Goal: Information Seeking & Learning: Learn about a topic

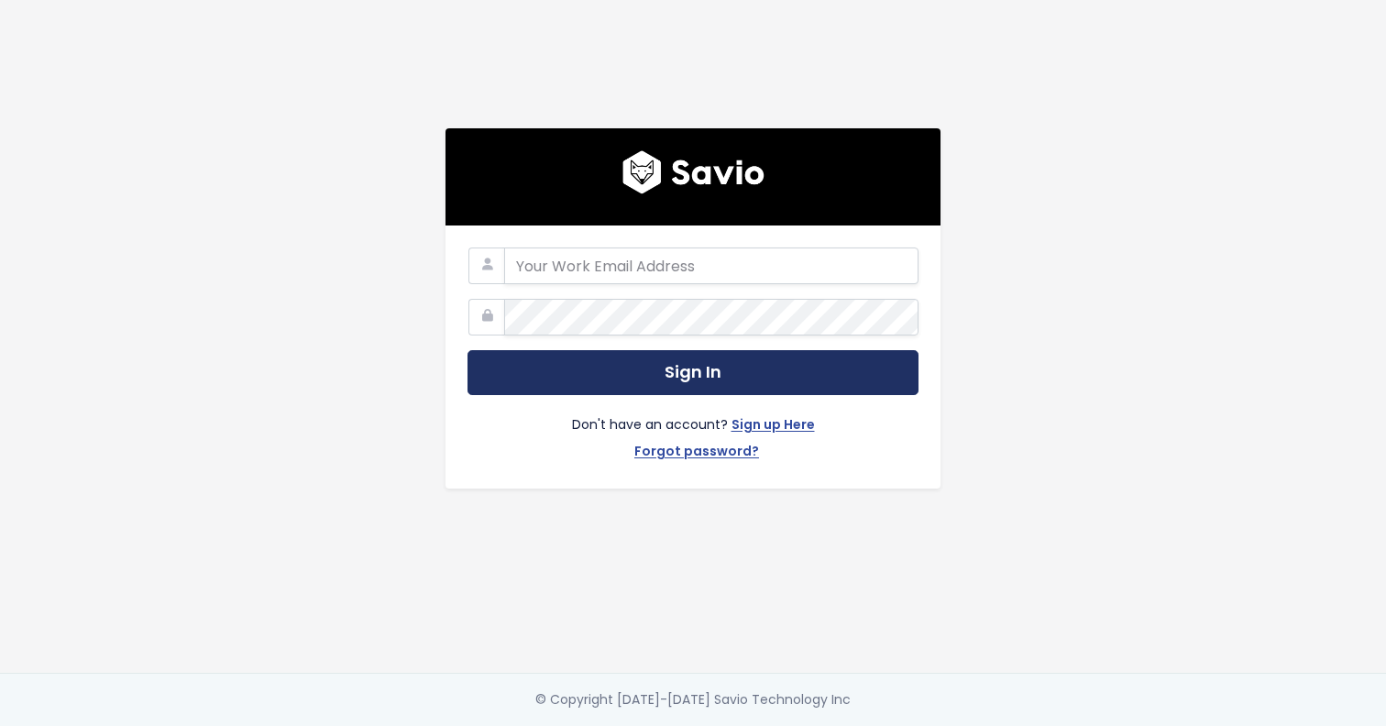
type input "[EMAIL_ADDRESS][DOMAIN_NAME]"
click at [724, 372] on button "Sign In" at bounding box center [692, 372] width 451 height 45
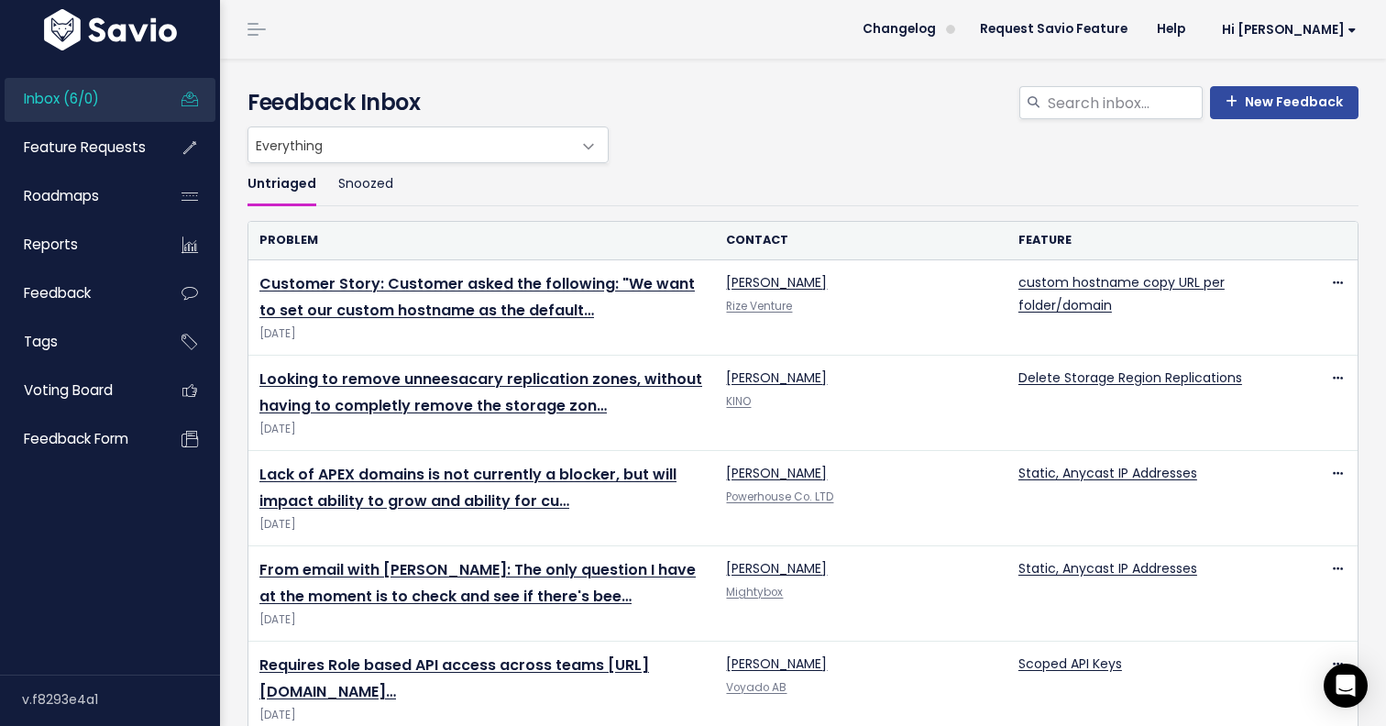
click at [577, 159] on span at bounding box center [588, 146] width 37 height 37
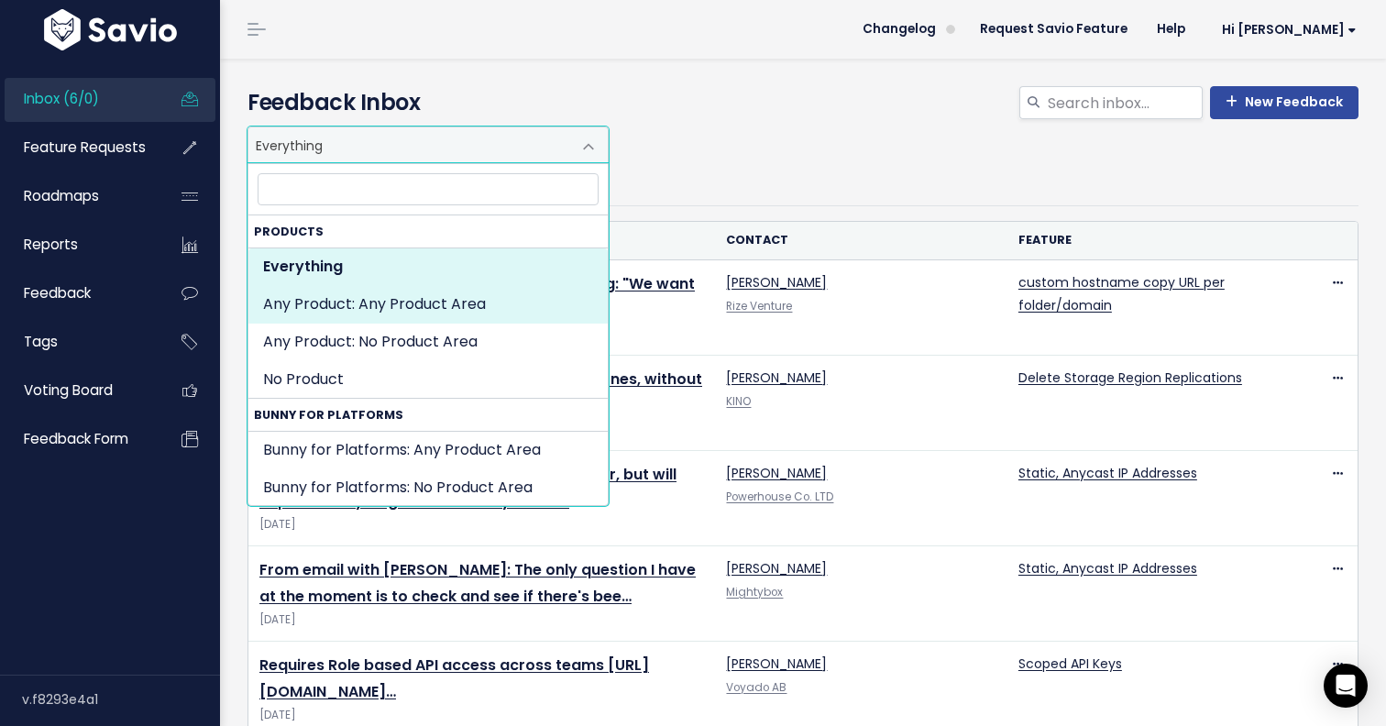
select select "SET:"
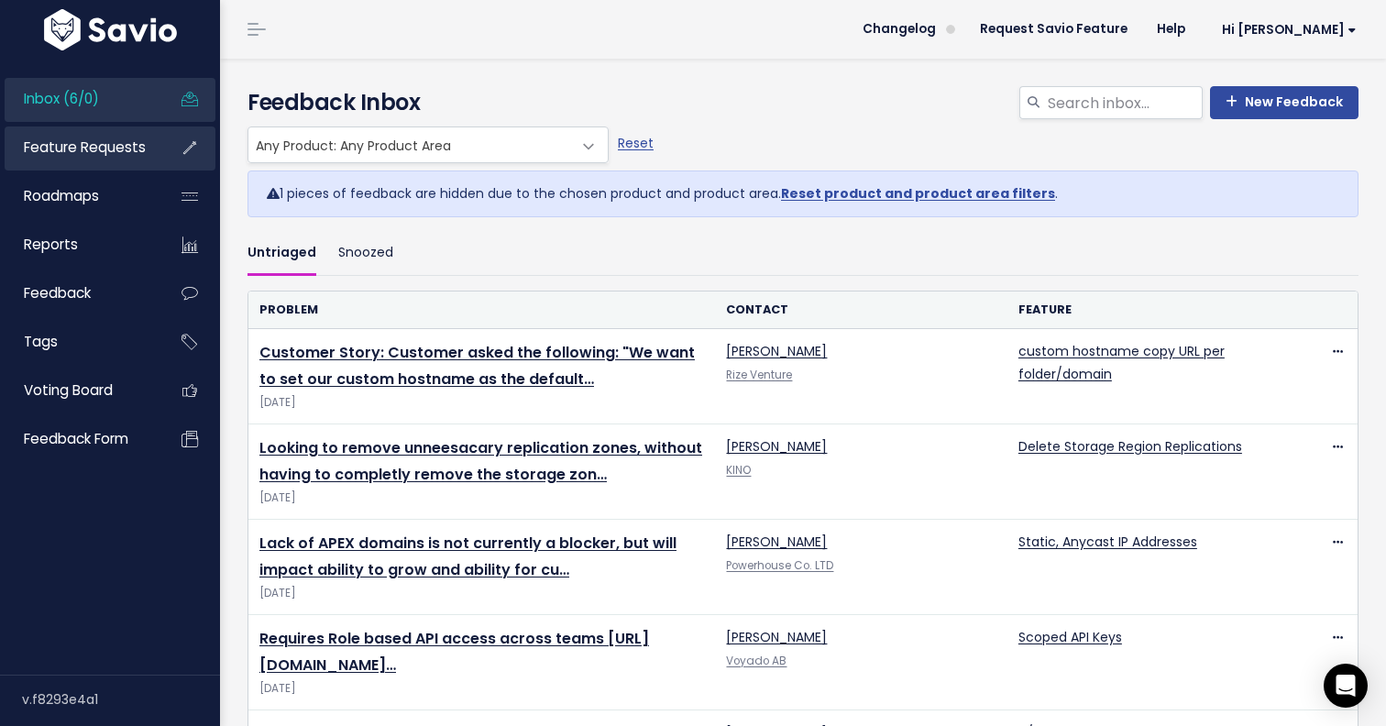
click at [113, 152] on span "Feature Requests" at bounding box center [85, 146] width 122 height 19
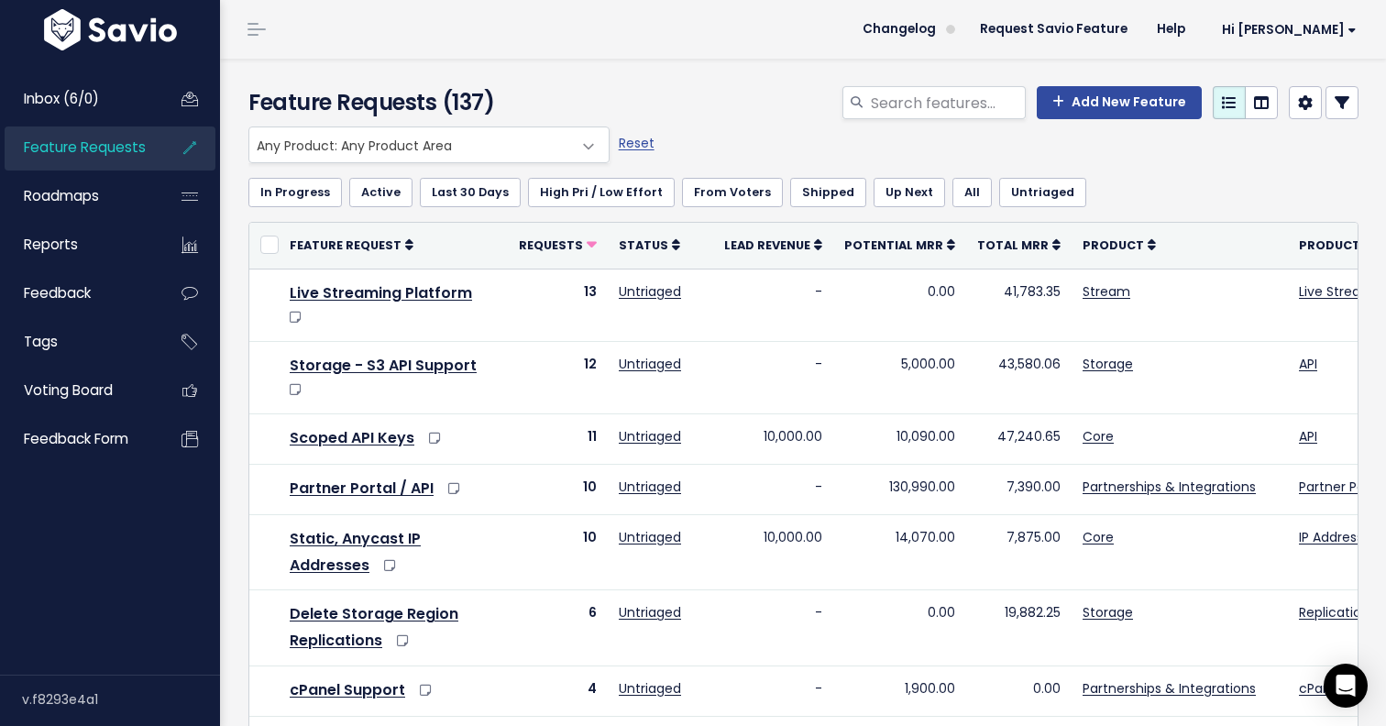
click at [1344, 103] on icon at bounding box center [1341, 102] width 15 height 15
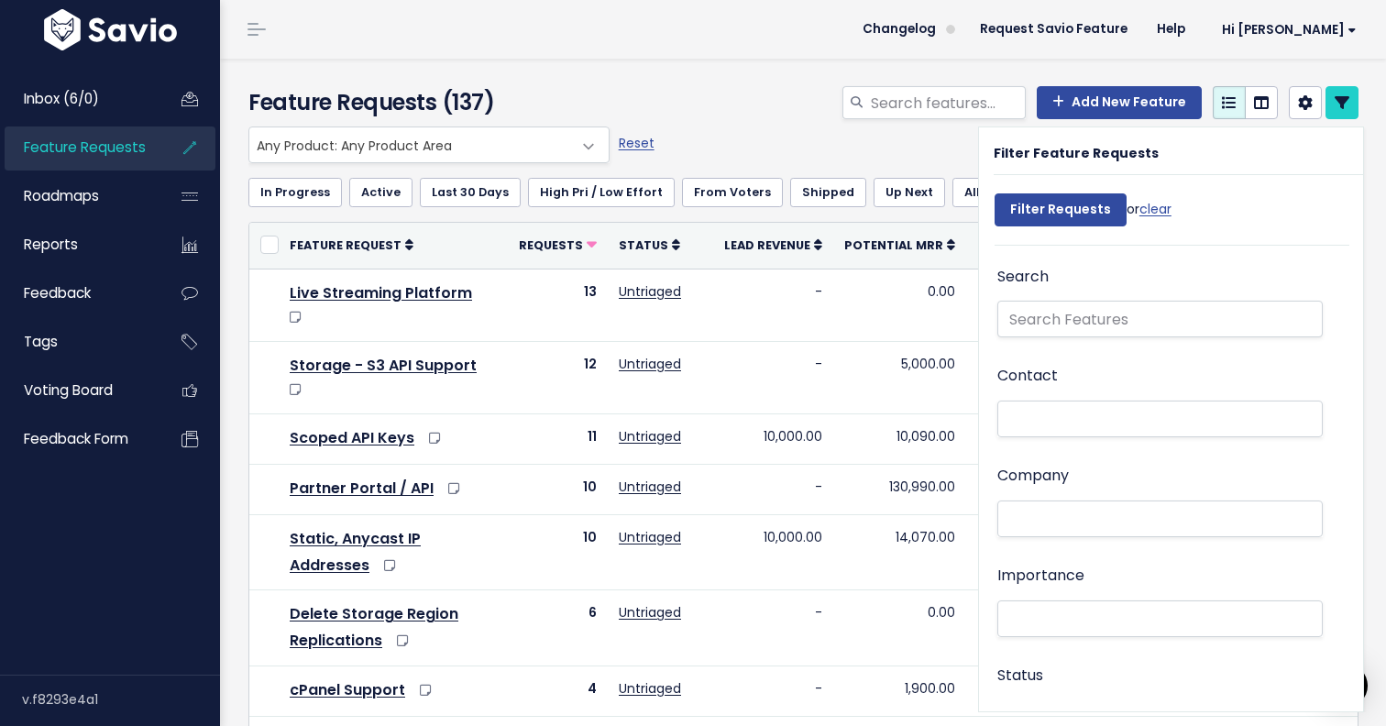
click at [829, 136] on div "Everything Any Product: Any Product Area Any Product: No Product Area No Produc…" at bounding box center [799, 144] width 1110 height 37
click at [933, 154] on div "Everything Any Product: Any Product Area Any Product: No Product Area No Produc…" at bounding box center [799, 144] width 1110 height 37
click at [922, 163] on div "In Progress Active Last 30 Days High Pri / Low Effort From Voters Shipped Up Ne…" at bounding box center [803, 192] width 1110 height 59
click at [894, 229] on th "Potential MRR" at bounding box center [899, 246] width 133 height 46
click at [1344, 104] on icon at bounding box center [1341, 102] width 15 height 15
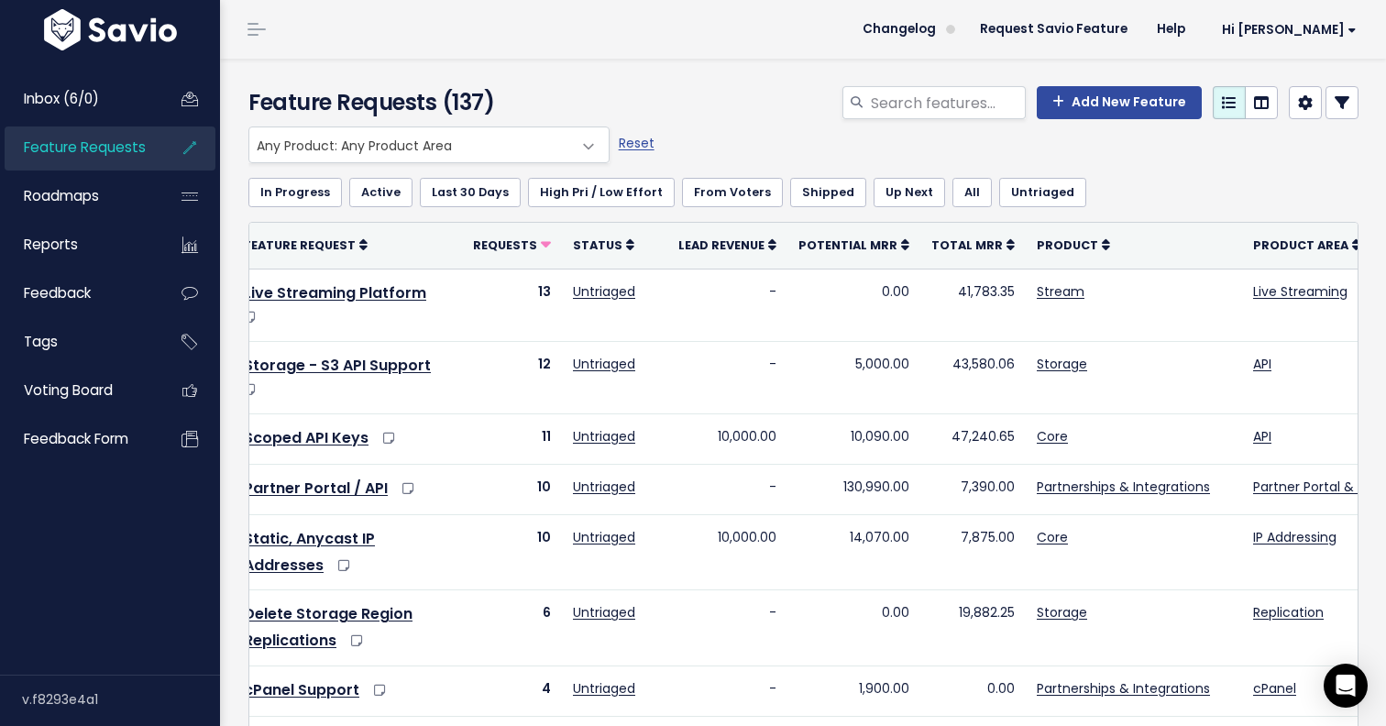
scroll to position [0, 73]
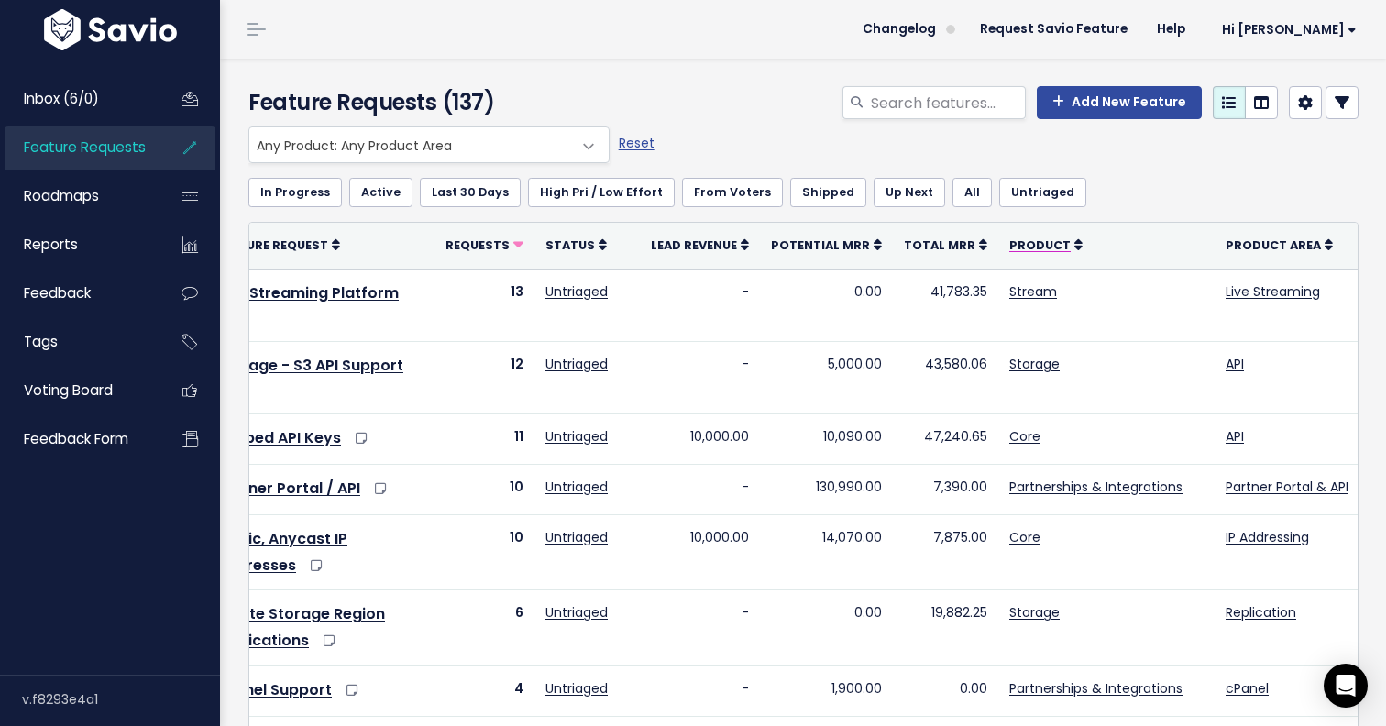
click at [1030, 249] on span "Product" at bounding box center [1039, 245] width 61 height 16
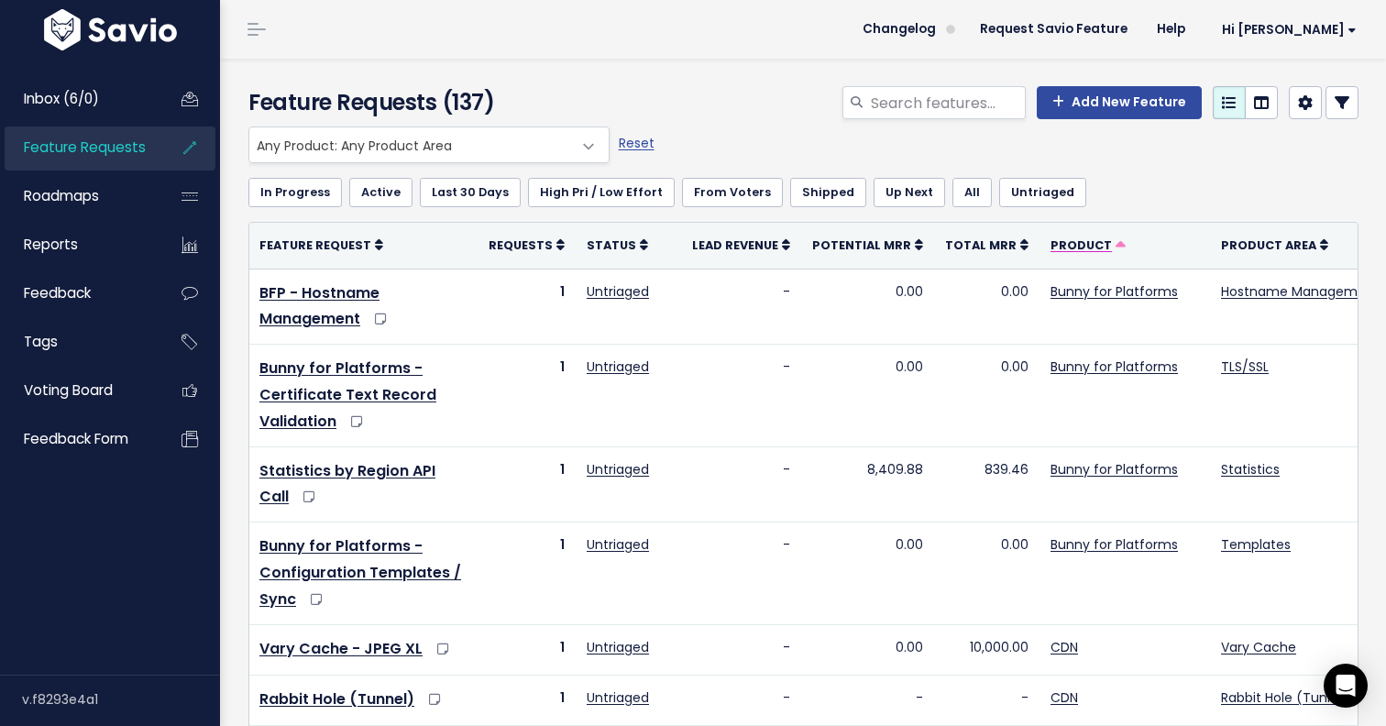
click at [1074, 248] on span "Product" at bounding box center [1080, 245] width 61 height 16
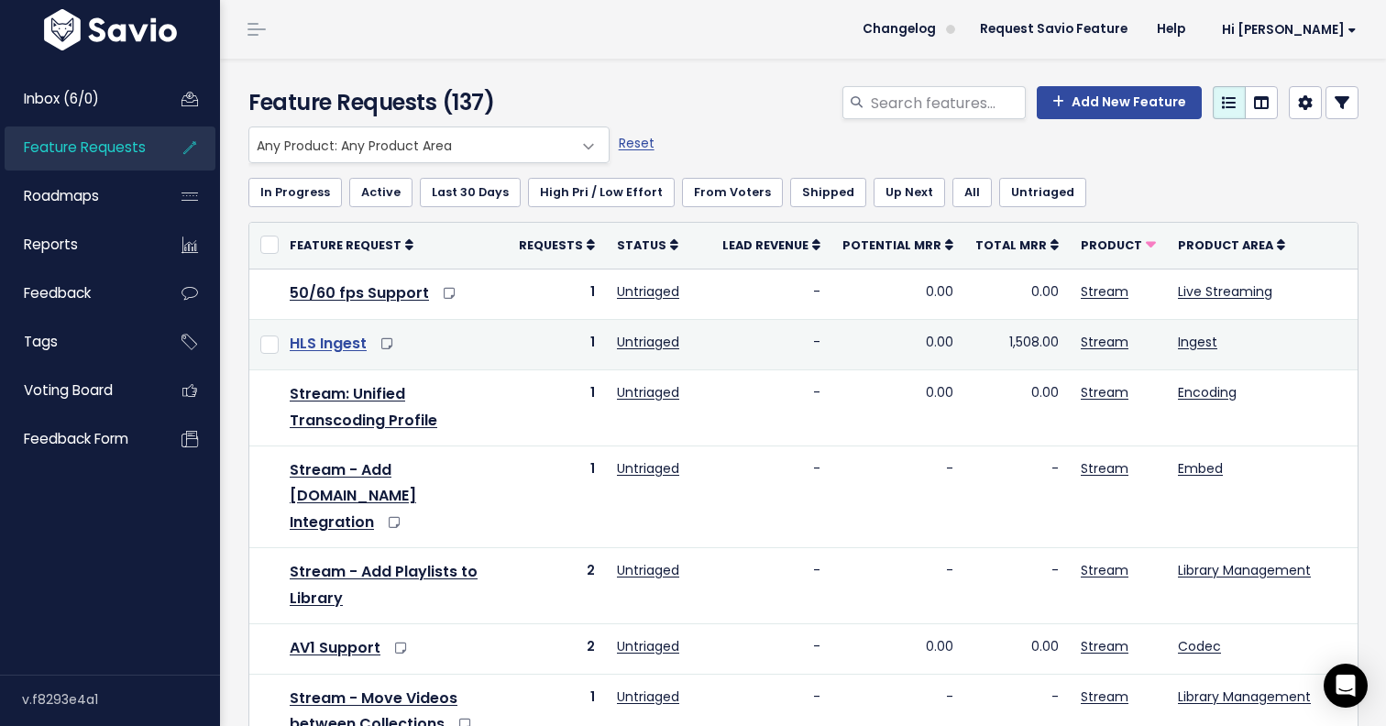
click at [330, 348] on link "HLS Ingest" at bounding box center [328, 343] width 77 height 21
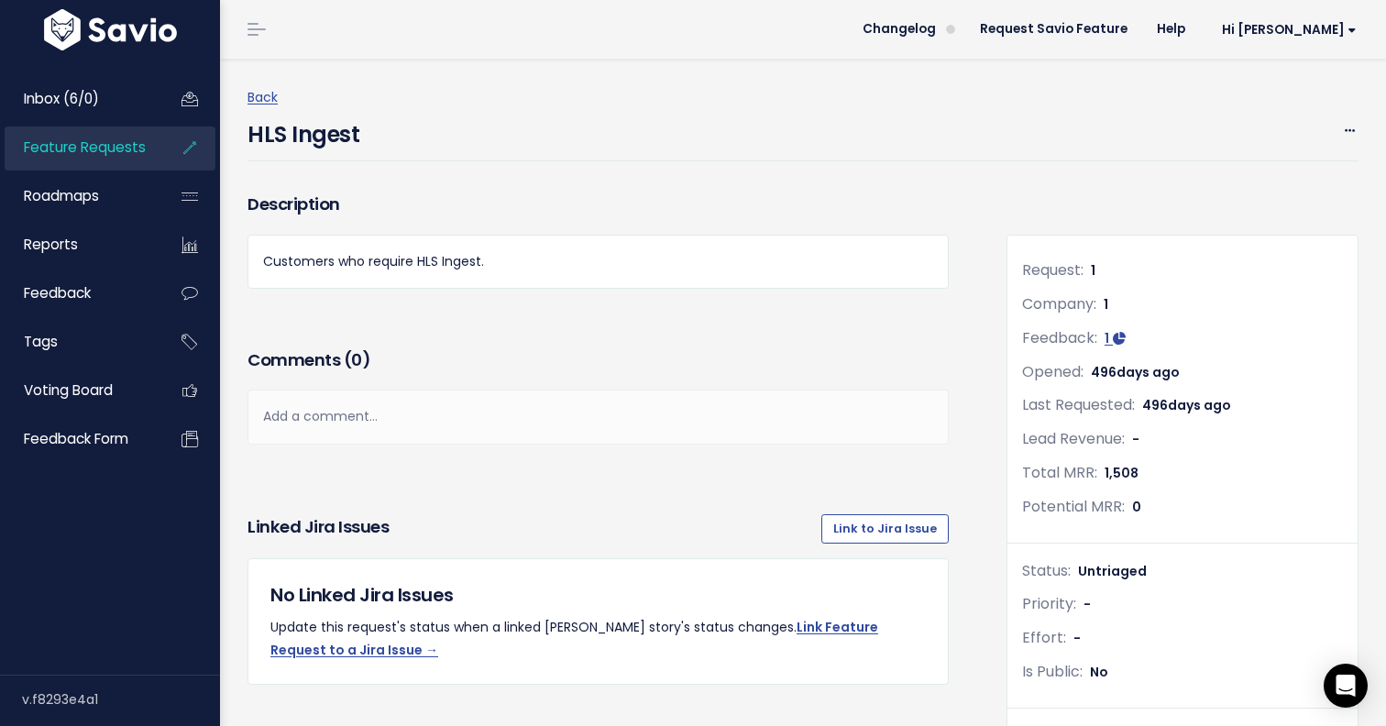
click at [321, 128] on h4 "HLS Ingest" at bounding box center [303, 130] width 112 height 42
copy div "HLS Ingest Edit Merge Add to Roadmap Delete"
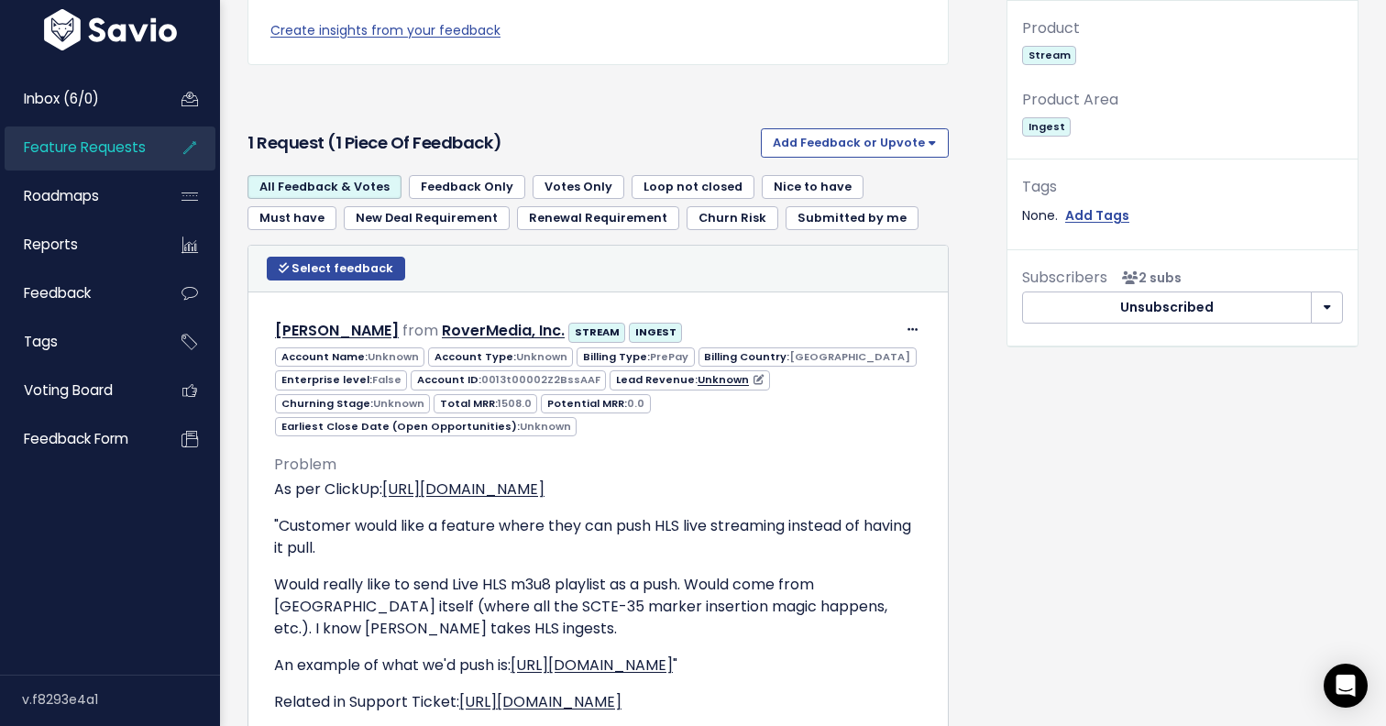
scroll to position [799, 0]
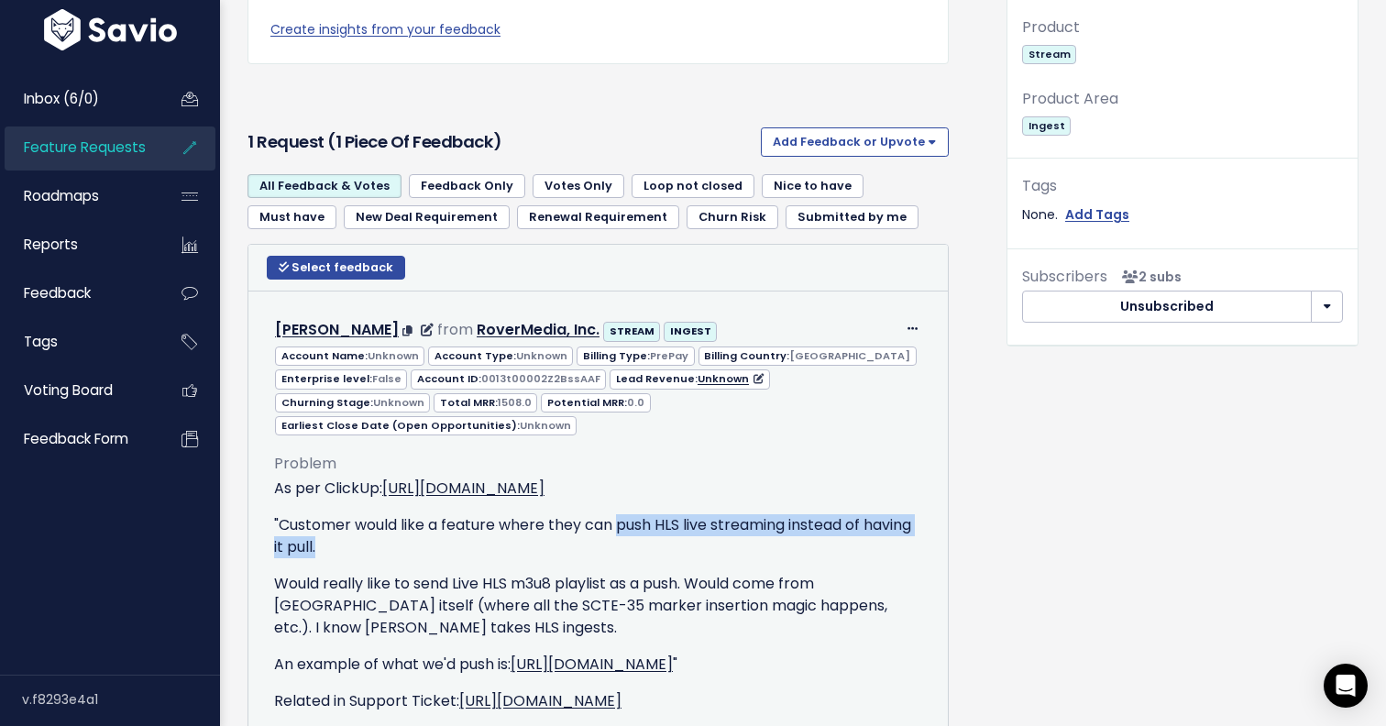
drag, startPoint x: 621, startPoint y: 505, endPoint x: 369, endPoint y: 528, distance: 253.1
click at [369, 528] on p ""Customer would like a feature where they can push HLS live streaming instead o…" at bounding box center [598, 536] width 648 height 44
copy p "push HLS live streaming instead of having it pull."
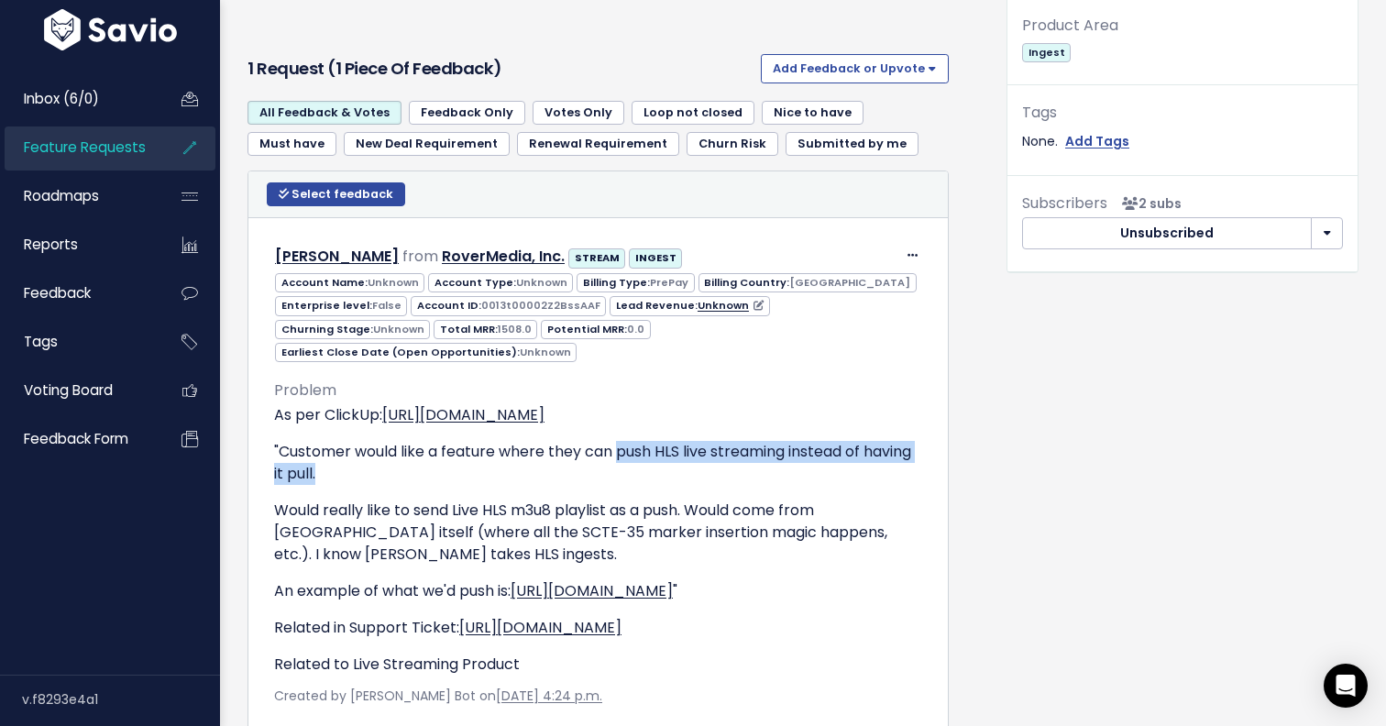
scroll to position [914, 0]
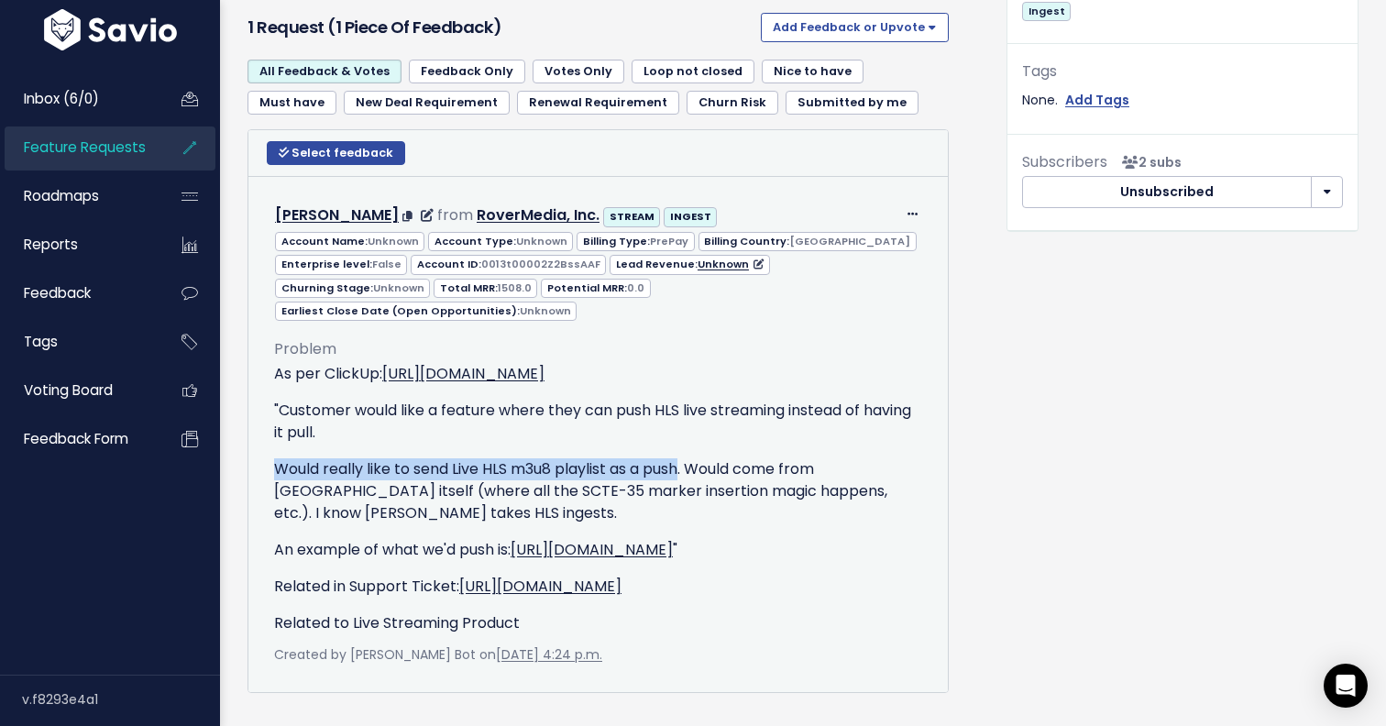
drag, startPoint x: 272, startPoint y: 444, endPoint x: 689, endPoint y: 443, distance: 417.0
click at [689, 443] on div "Problem As per ClickUp: https://app.clickup.com/t/2hdnt1q "Customer would like …" at bounding box center [597, 494] width 675 height 345
copy p "Would really like to send Live HLS m3u8 playlist as a push"
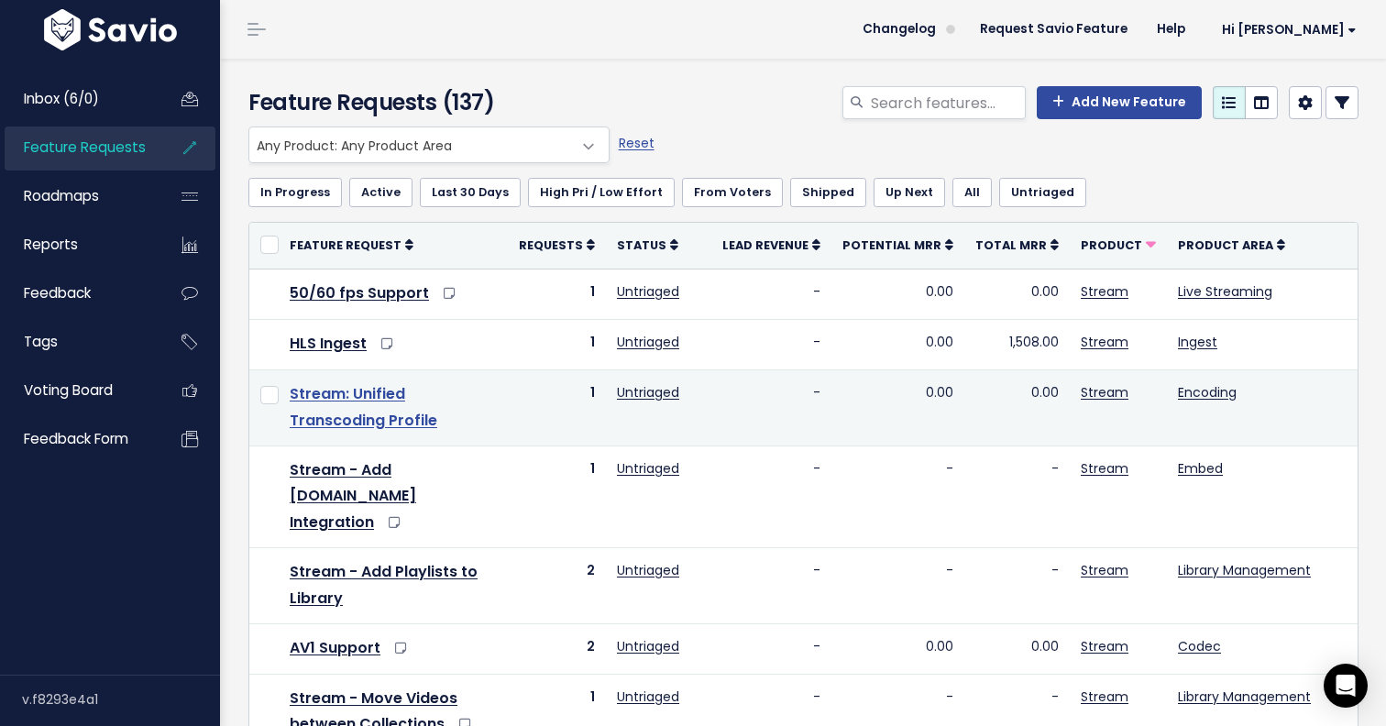
click at [352, 392] on link "Stream: Unified Transcoding Profile" at bounding box center [364, 407] width 148 height 48
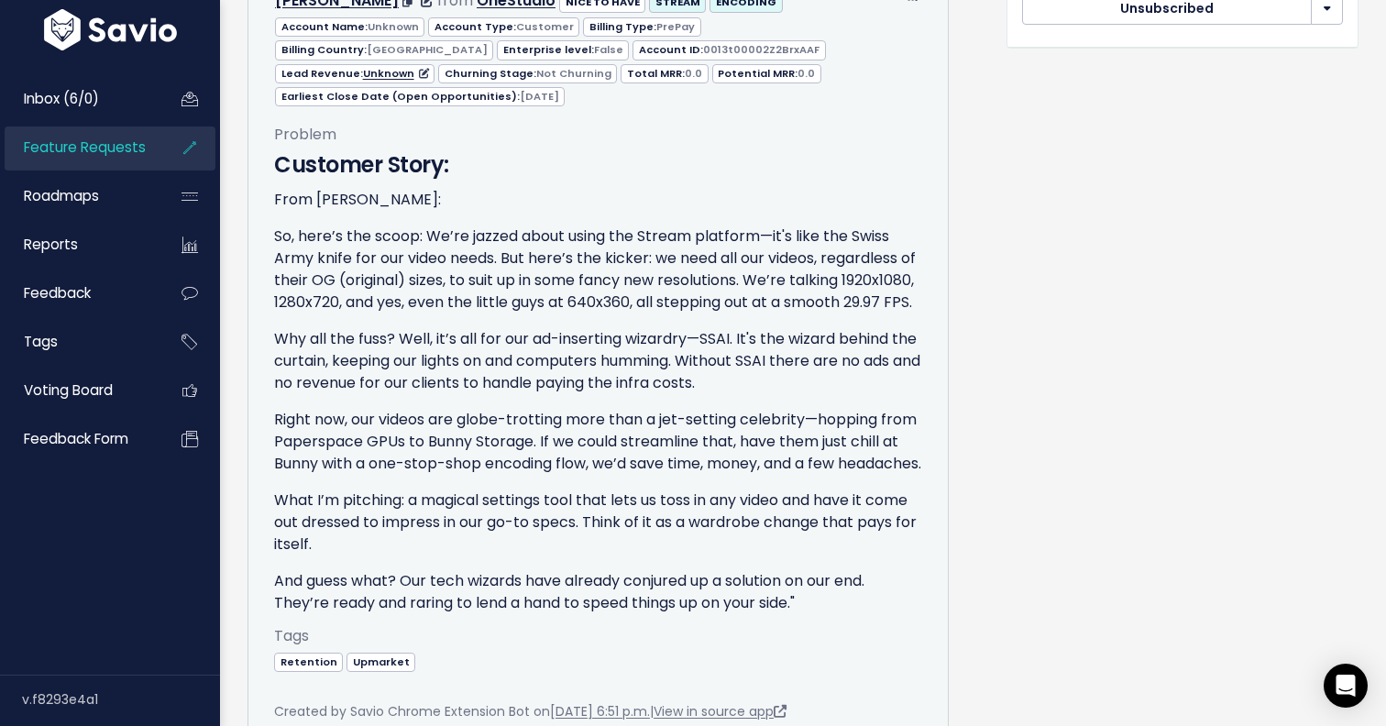
scroll to position [1109, 0]
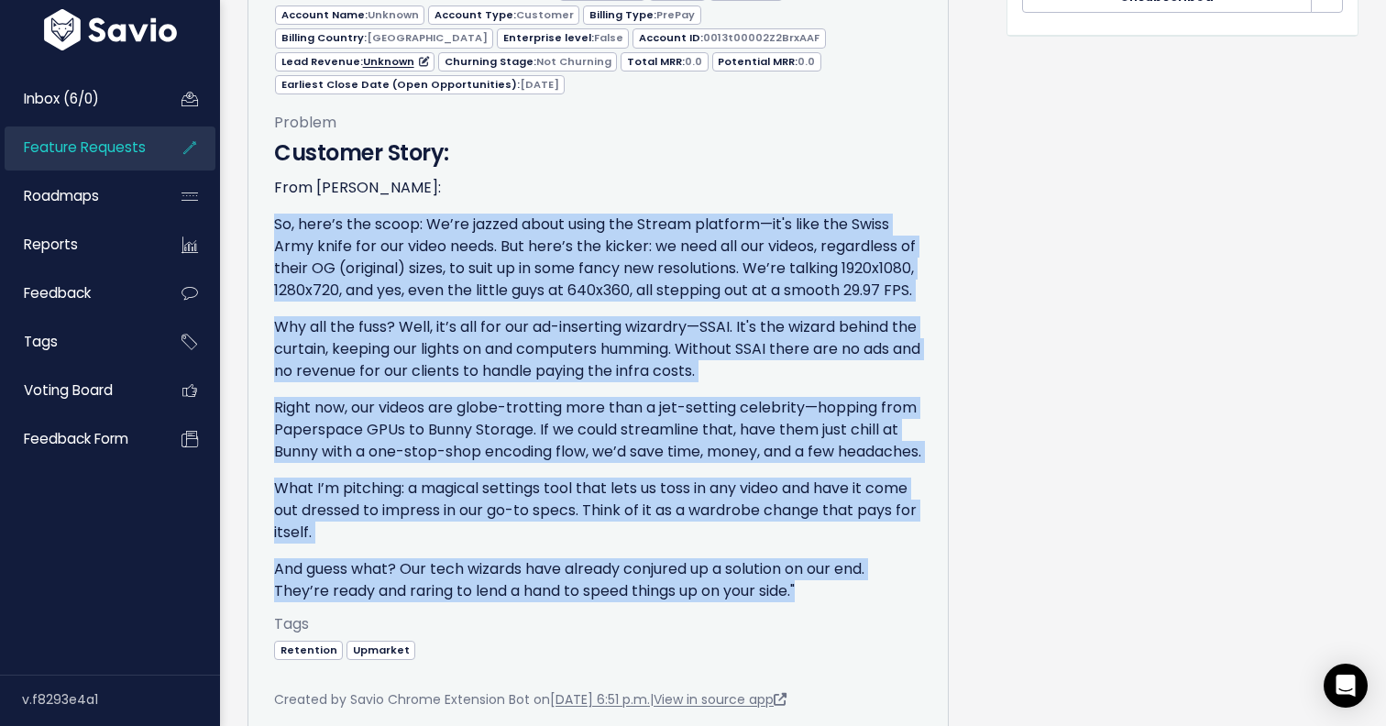
drag, startPoint x: 816, startPoint y: 615, endPoint x: 274, endPoint y: 208, distance: 677.5
click at [274, 208] on div "Customer Story: From Jerry Caloroso: So, here’s the scoop: We’re jazzed about u…" at bounding box center [598, 370] width 648 height 466
copy div "So, here’s the scoop: We’re jazzed about using the Stream platform—it's like th…"
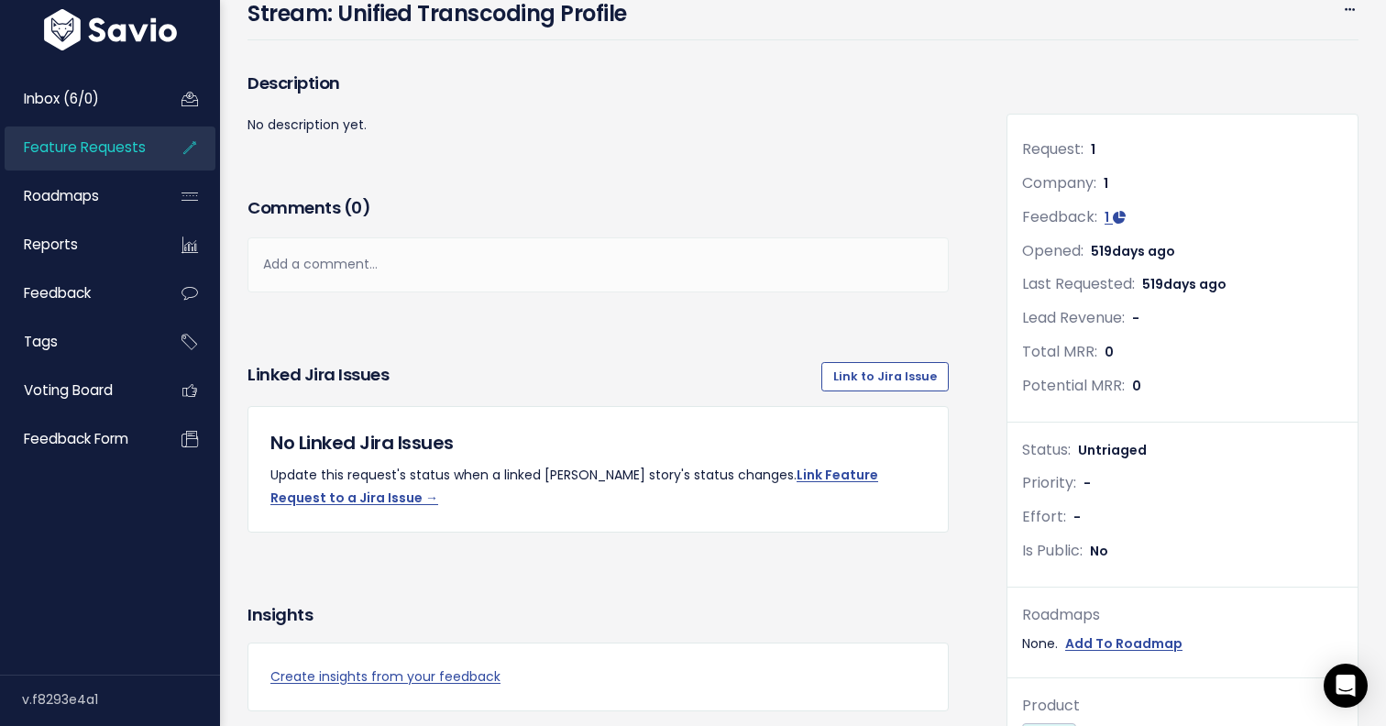
scroll to position [0, 0]
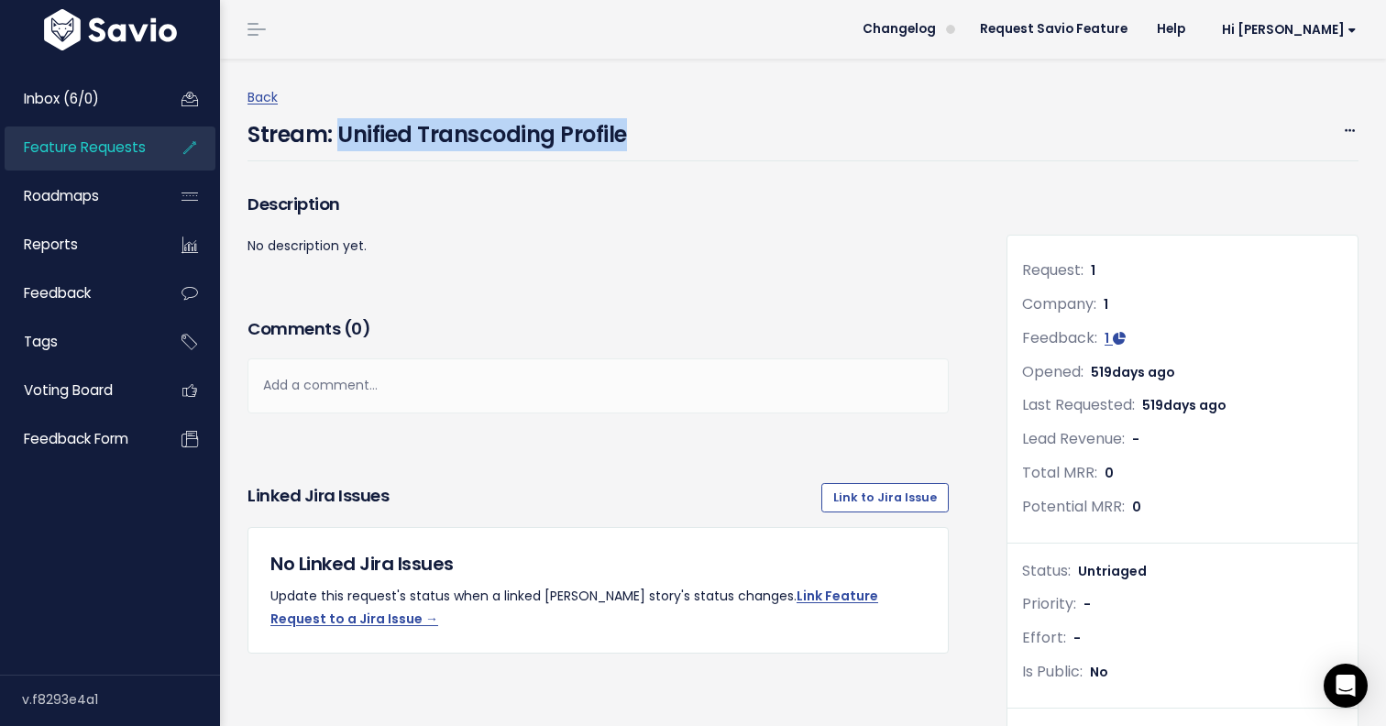
drag, startPoint x: 337, startPoint y: 132, endPoint x: 627, endPoint y: 142, distance: 289.8
click at [627, 142] on div "Stream: Unified Transcoding Profile Edit Merge Add to Roadmap Delete" at bounding box center [802, 135] width 1111 height 52
copy h4 "Unified Transcoding Profile"
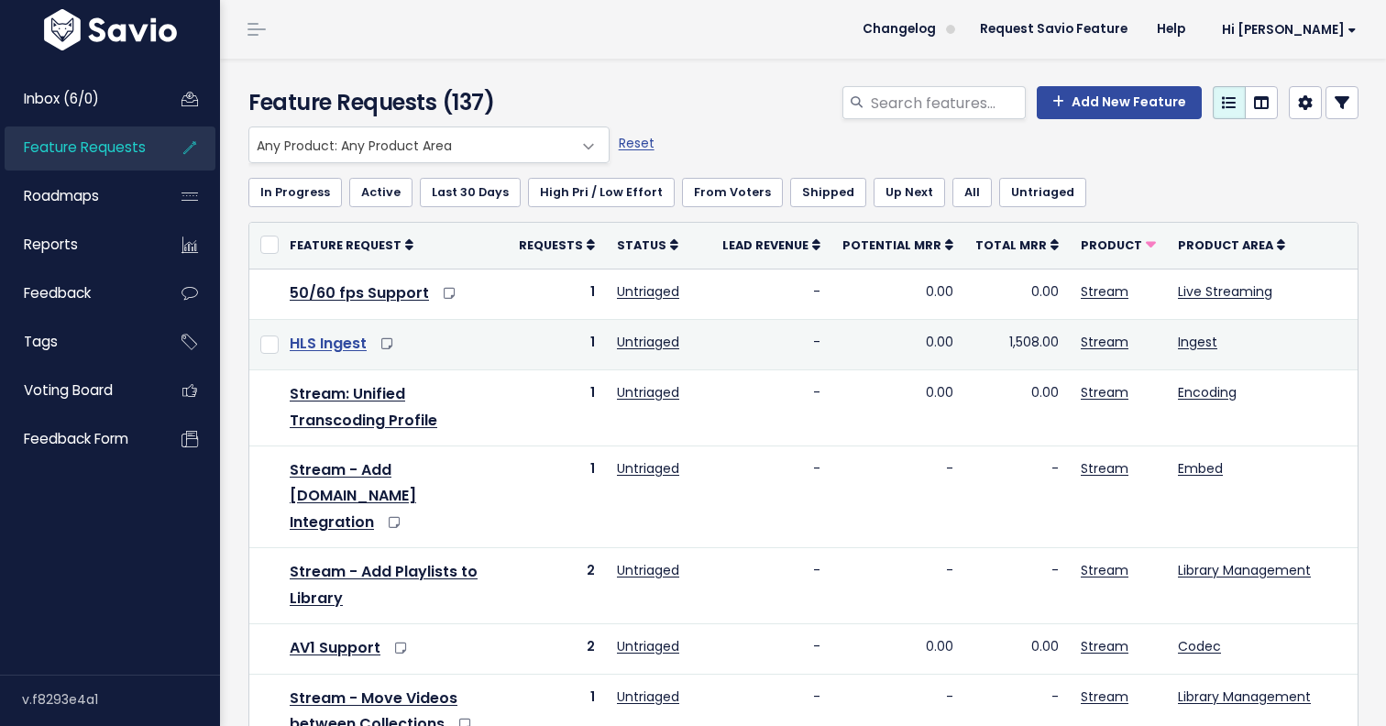
click at [338, 347] on link "HLS Ingest" at bounding box center [328, 343] width 77 height 21
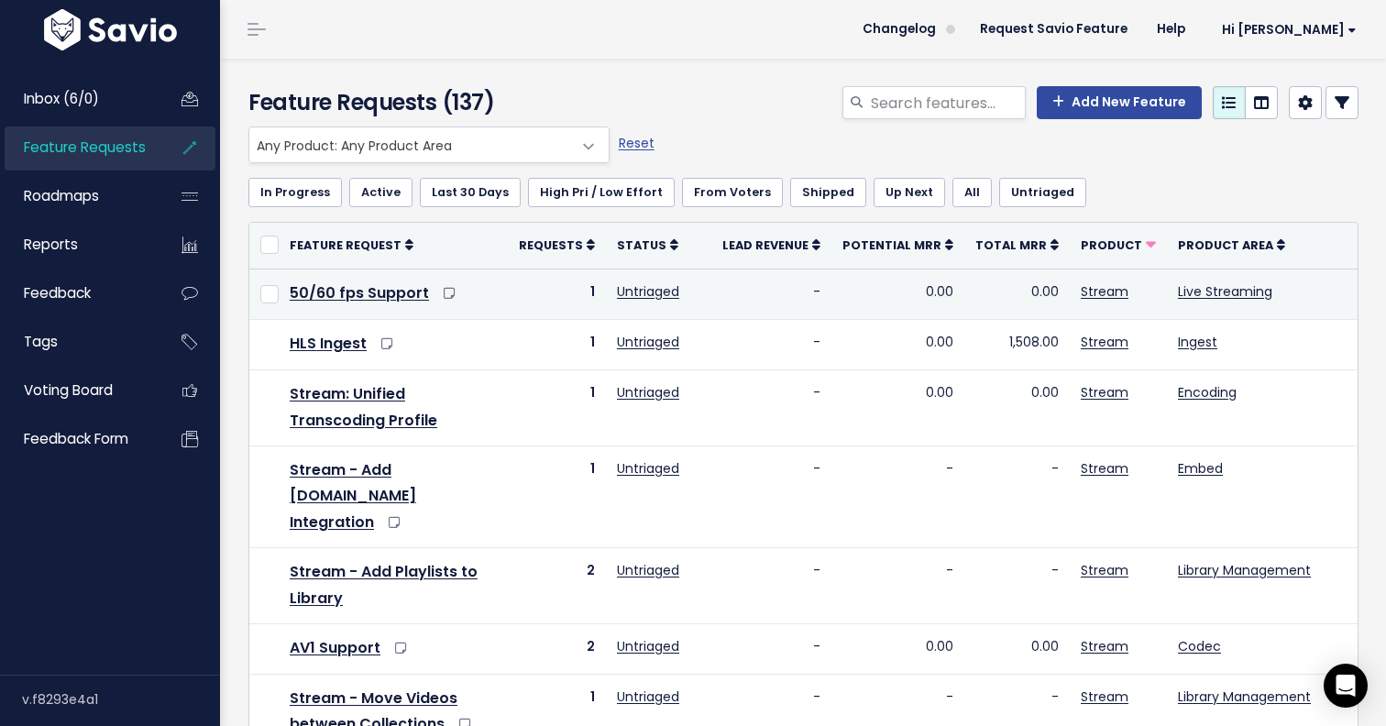
scroll to position [0, 1]
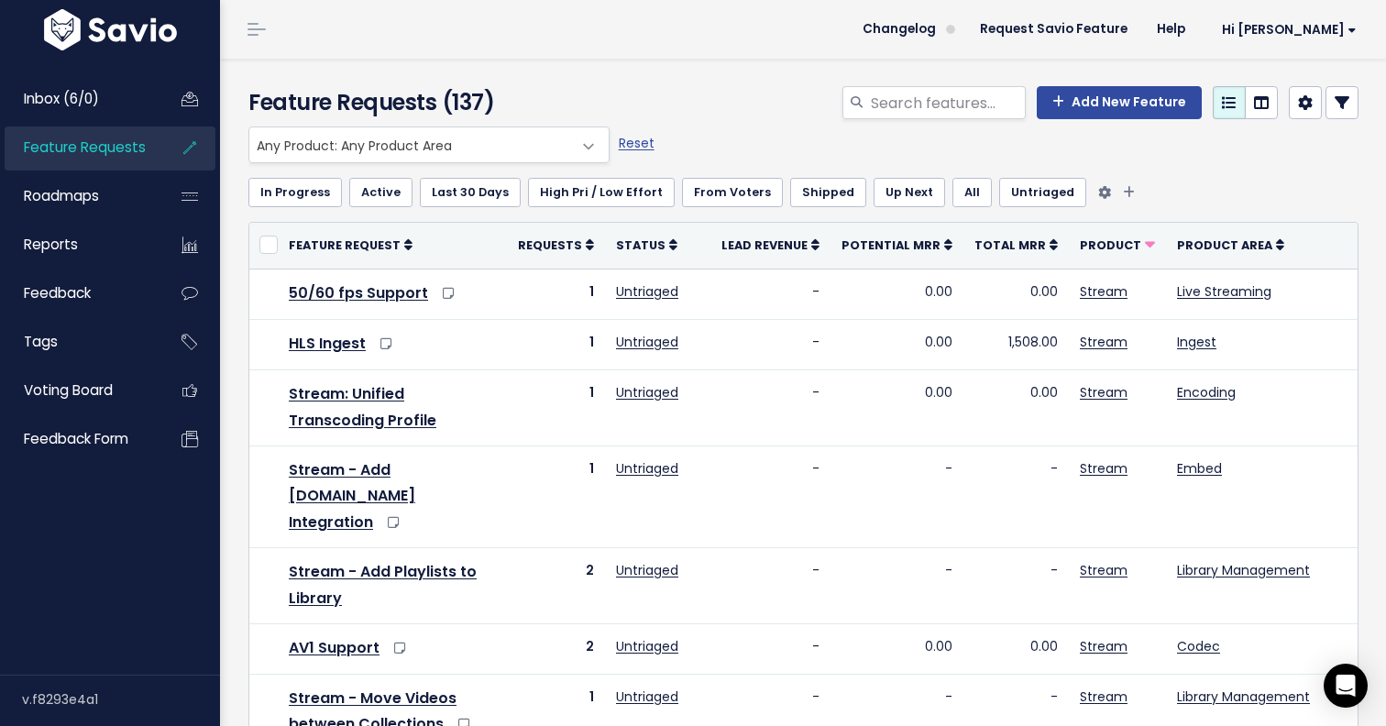
click at [448, 191] on link "Last 30 Days" at bounding box center [470, 192] width 101 height 29
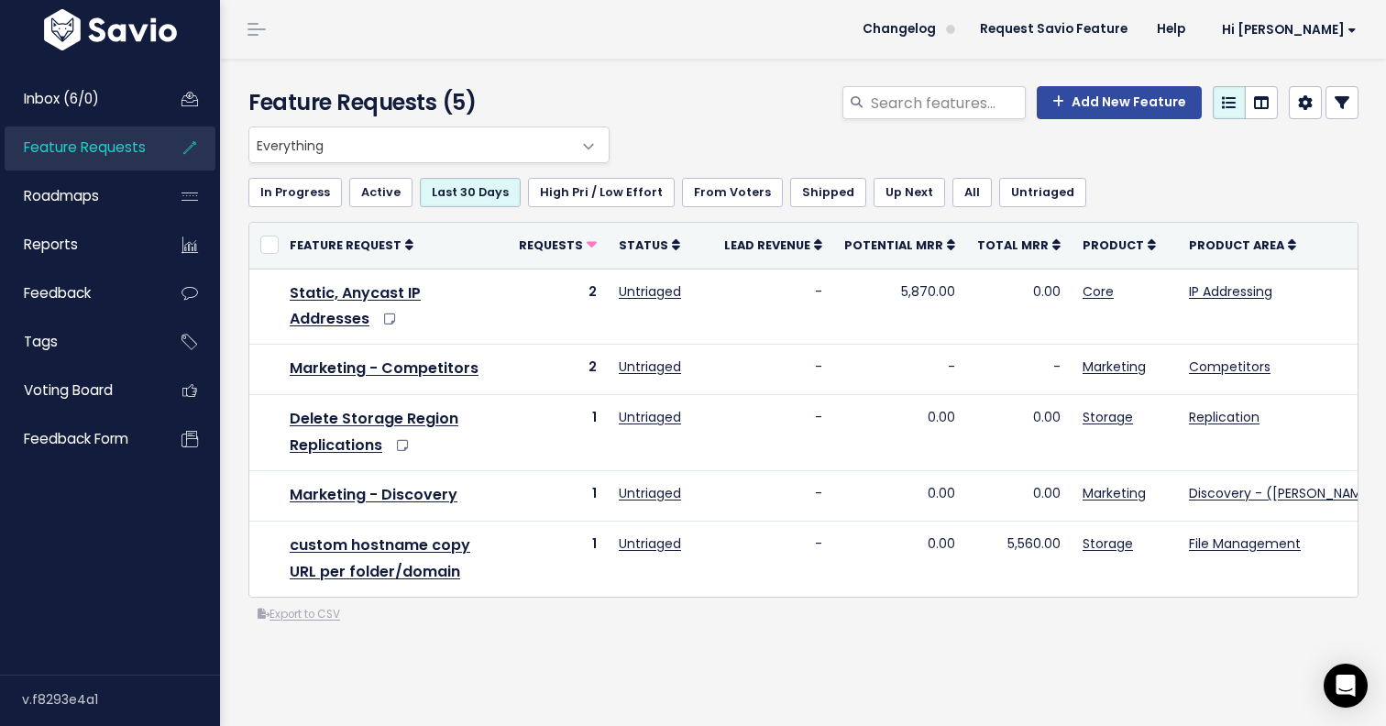
click at [448, 191] on link "Last 30 Days" at bounding box center [470, 192] width 101 height 29
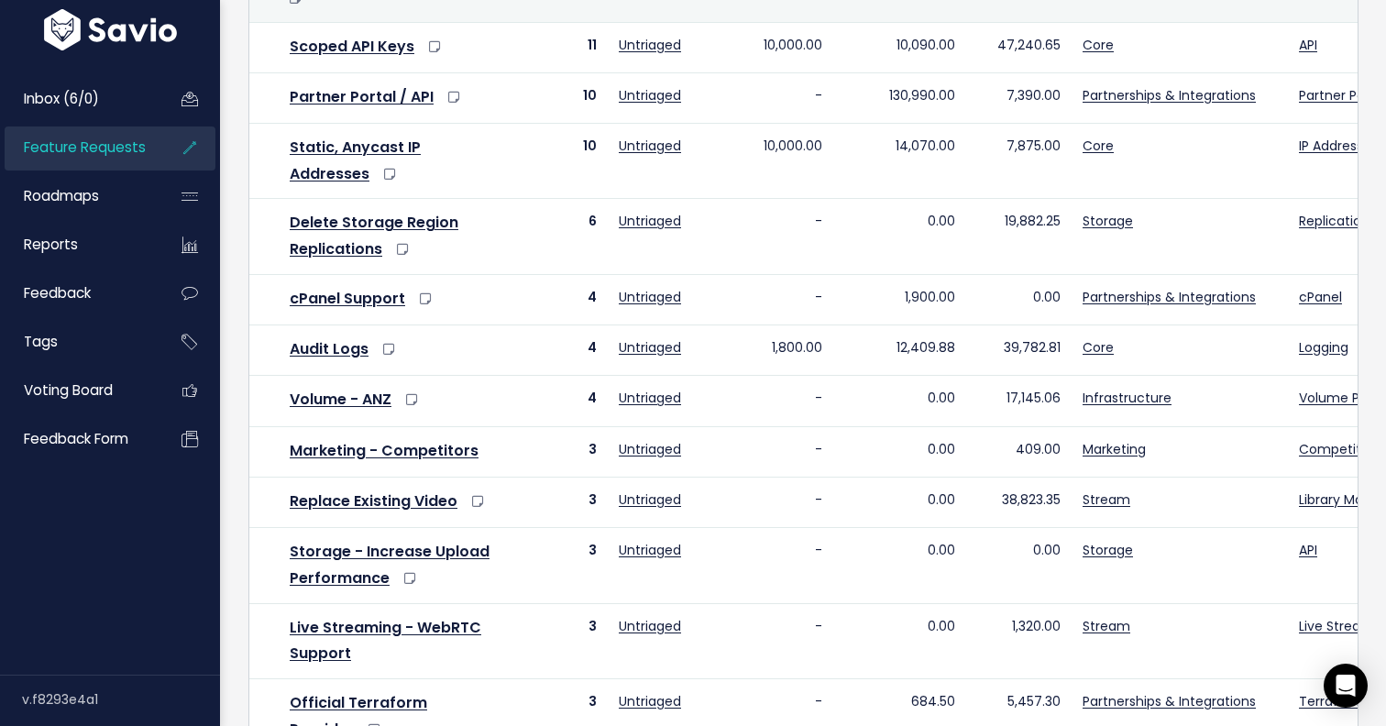
scroll to position [400, 0]
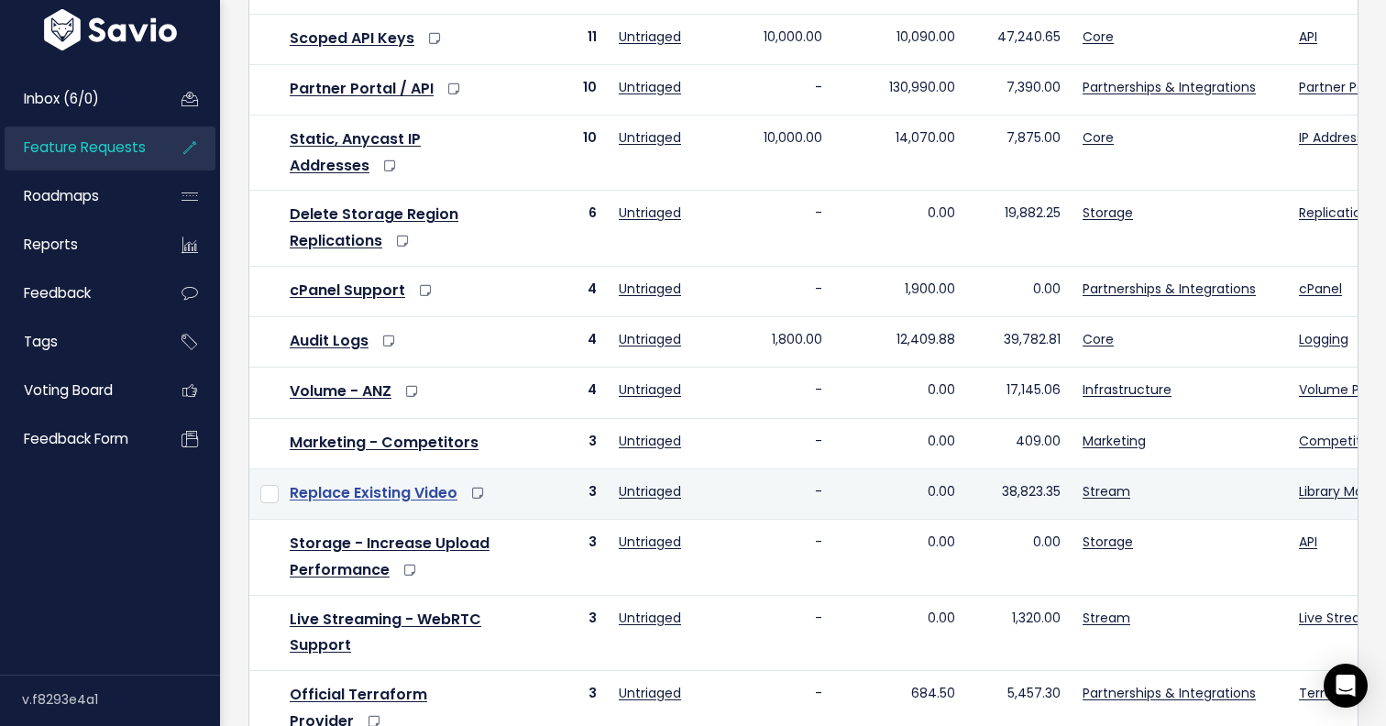
click at [414, 498] on link "Replace Existing Video" at bounding box center [374, 492] width 168 height 21
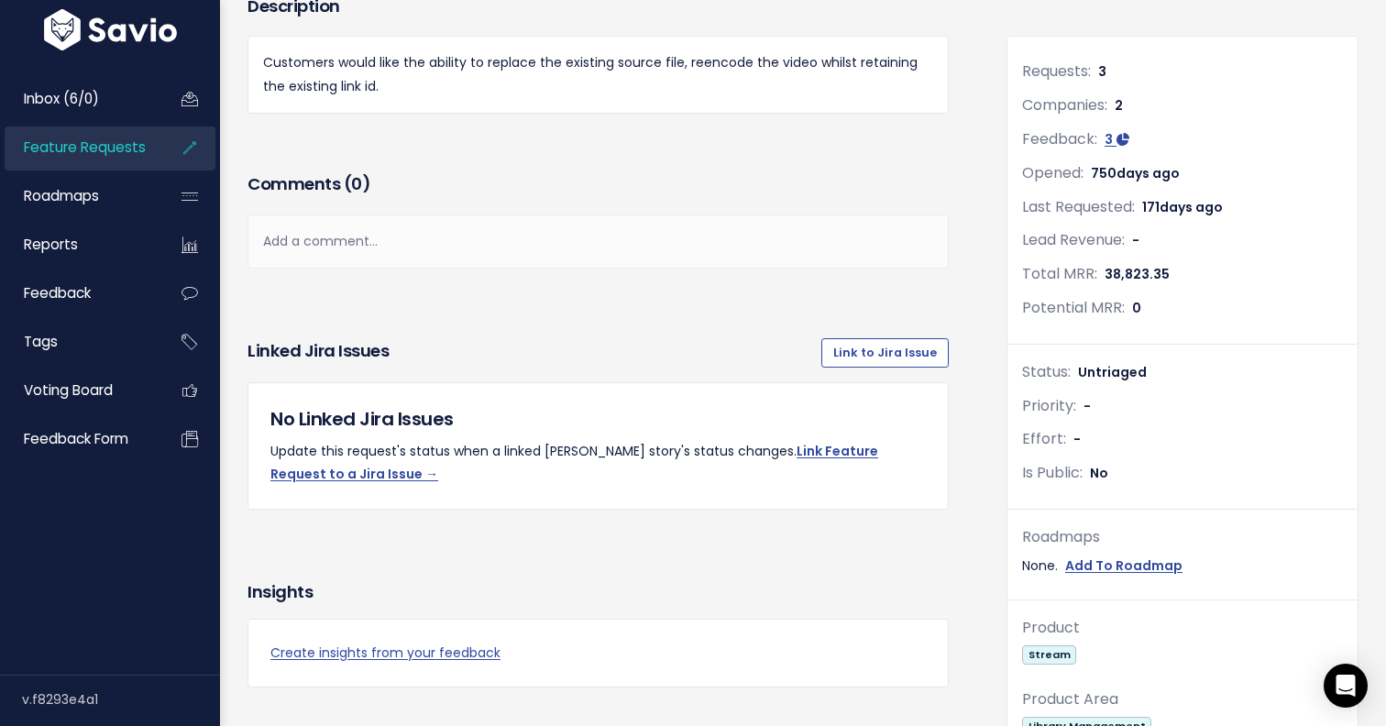
scroll to position [120, 0]
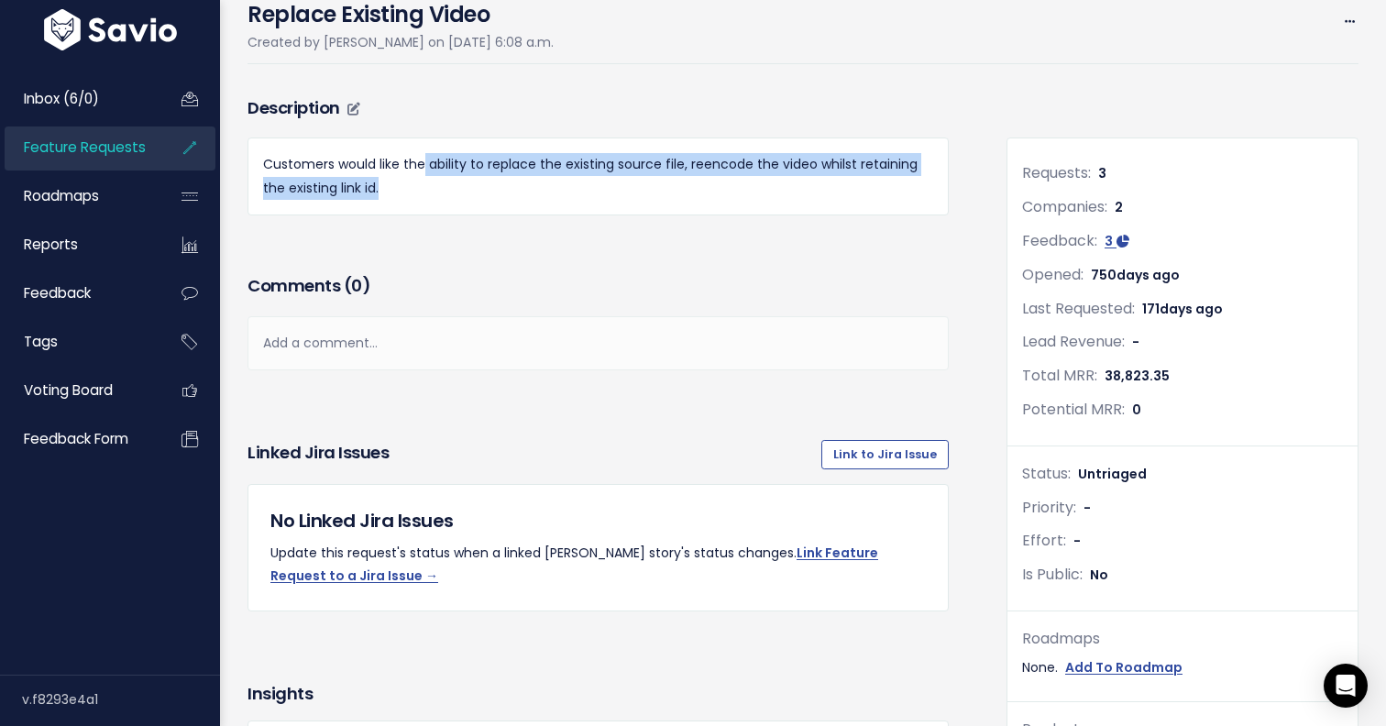
drag, startPoint x: 424, startPoint y: 165, endPoint x: 441, endPoint y: 177, distance: 20.3
click at [441, 177] on p "Customers would like the ability to replace the existing source file, reencode …" at bounding box center [598, 176] width 670 height 46
copy p "ability to replace the existing source file, reencode the video whilst retainin…"
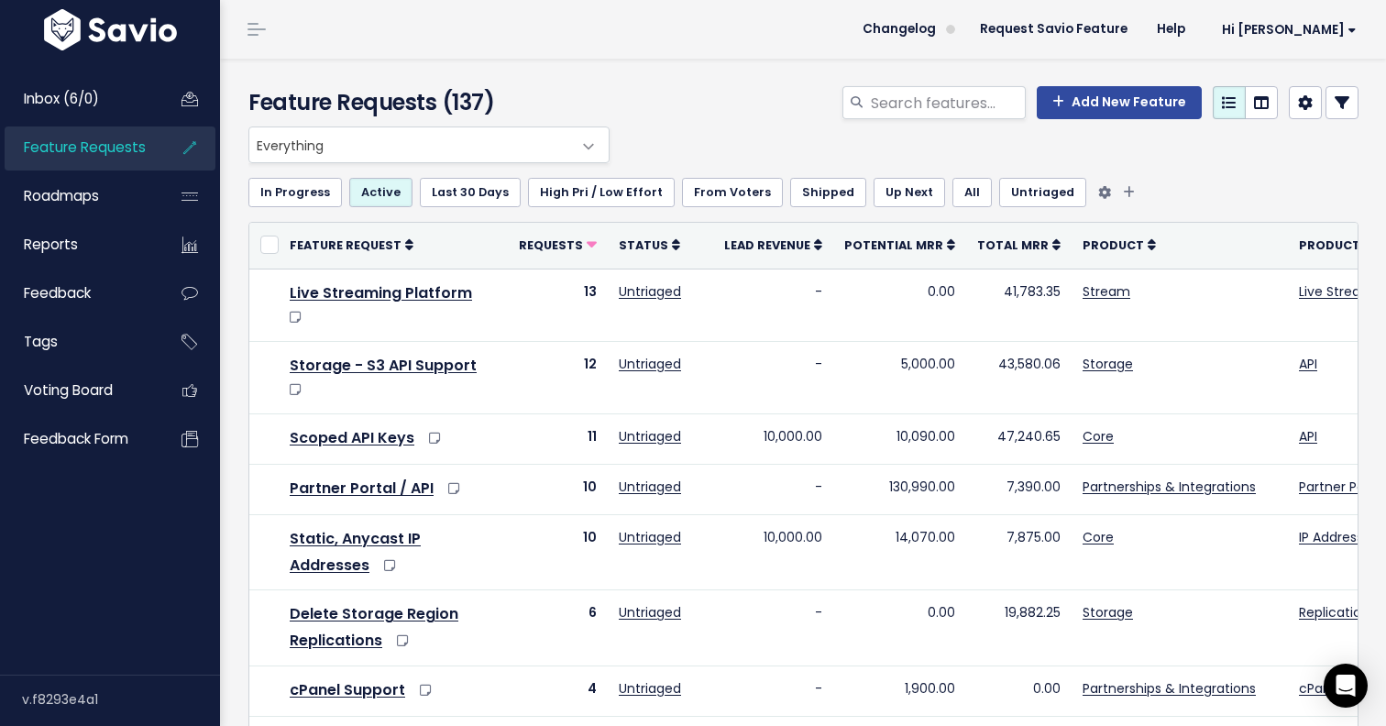
click at [386, 201] on link "Active" at bounding box center [380, 192] width 63 height 29
click at [1101, 239] on span "Product" at bounding box center [1112, 245] width 61 height 16
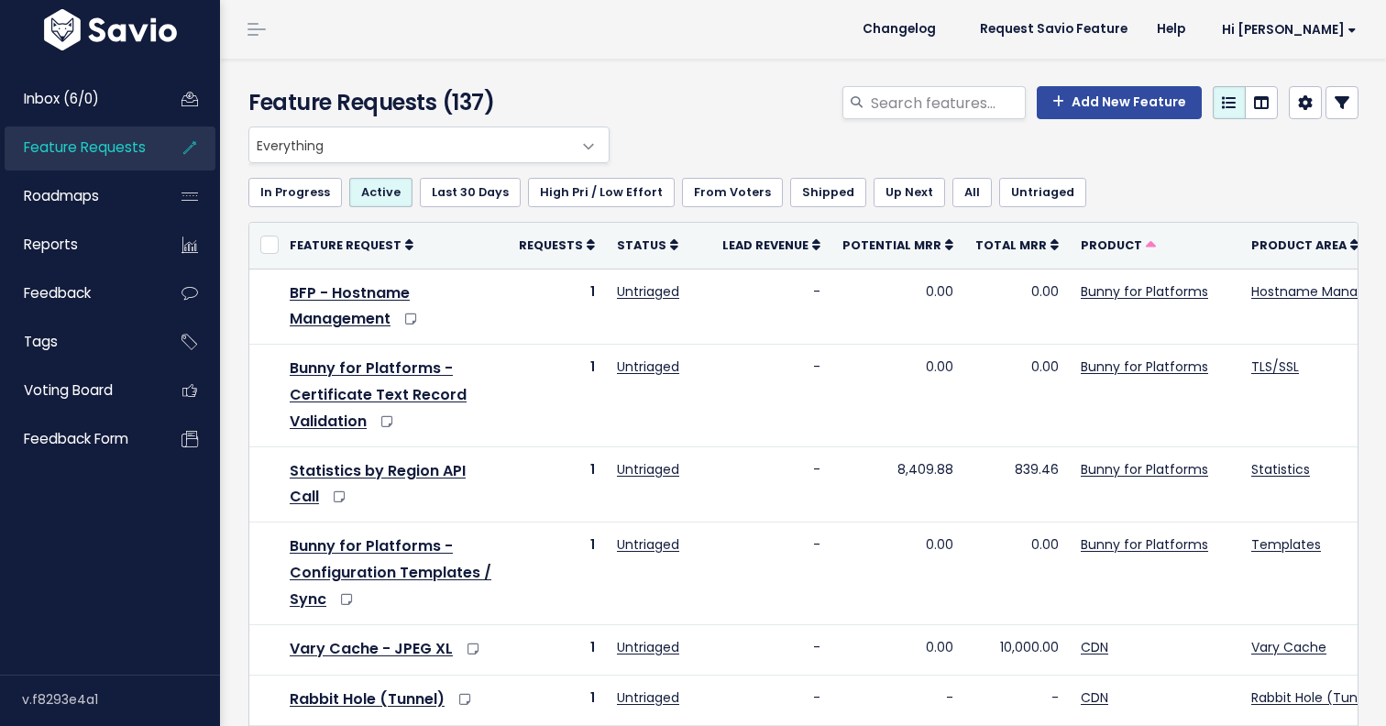
click at [1101, 239] on span "Product" at bounding box center [1111, 245] width 61 height 16
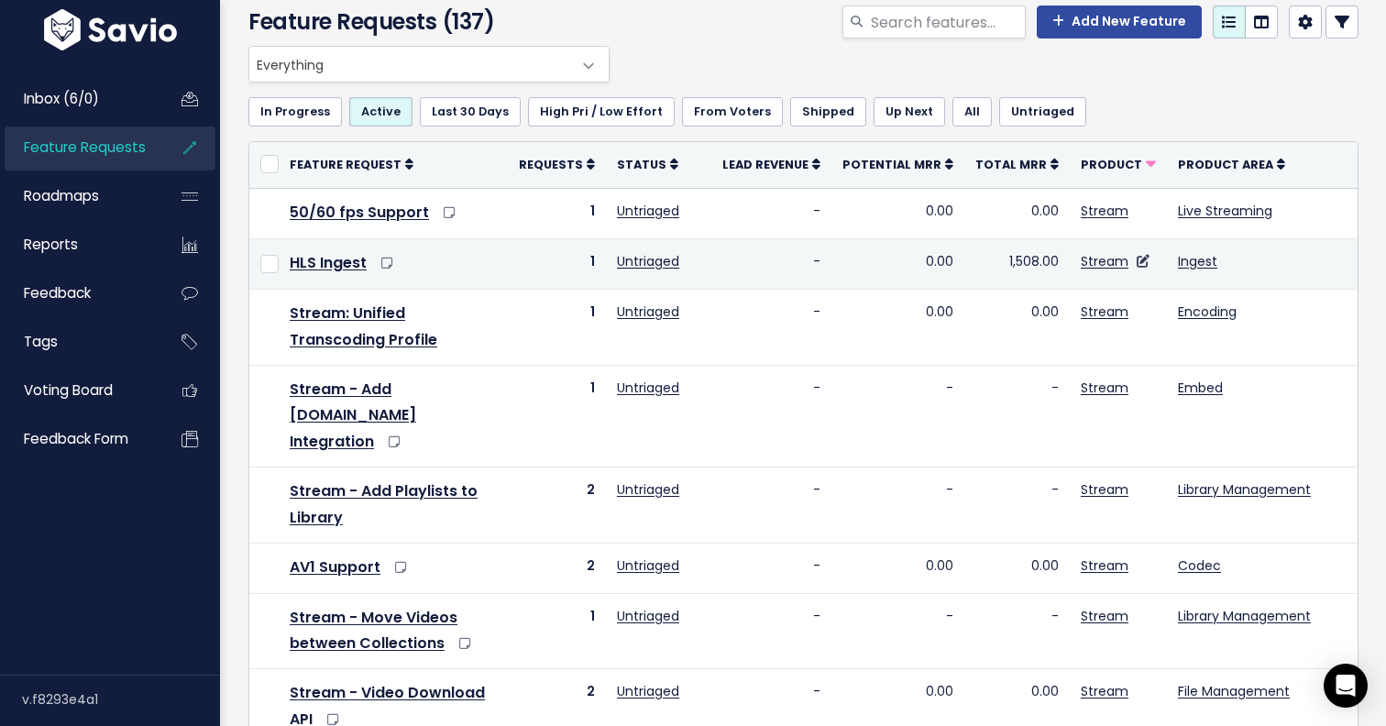
scroll to position [84, 0]
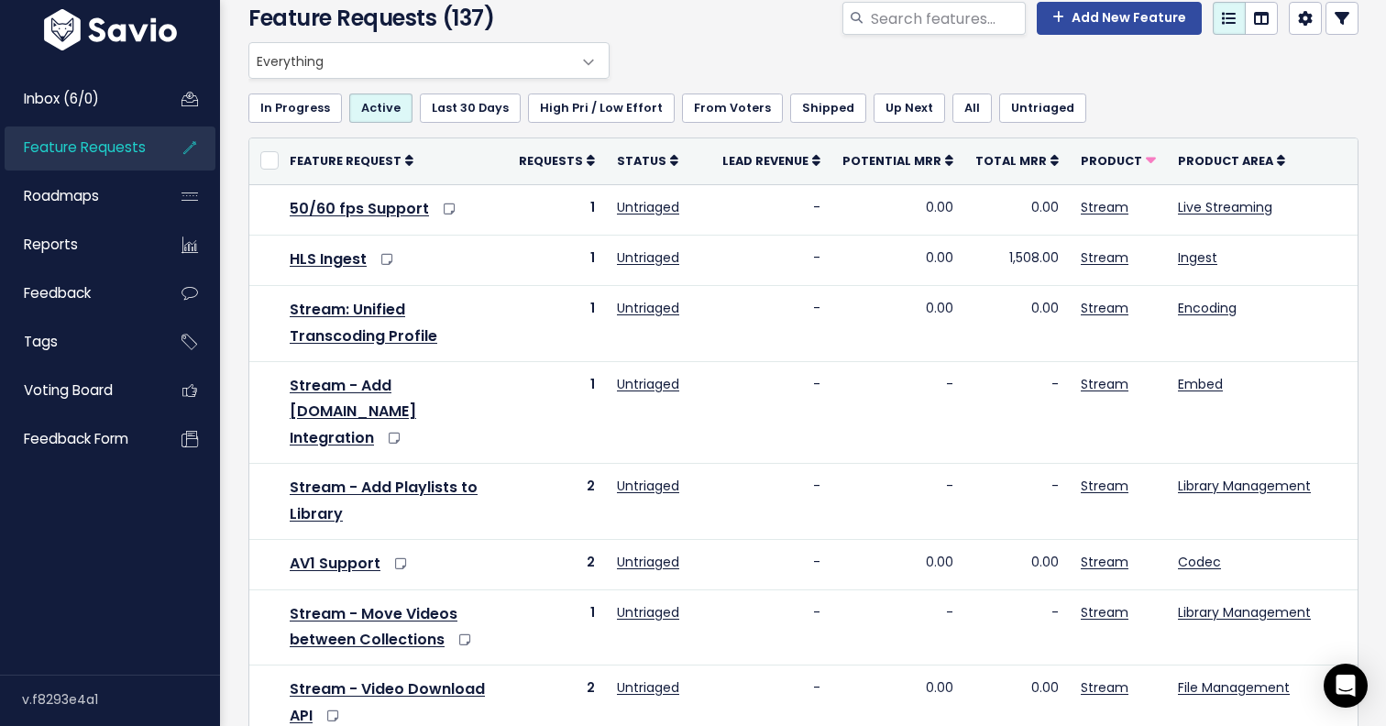
click at [373, 464] on p "'I have a community on peerboard.com platform and I would like to embed bunny s…" at bounding box center [392, 475] width 535 height 33
click at [339, 495] on div "Original request via Support Ticket #166158 'I have a community on peerboard.co…" at bounding box center [392, 459] width 550 height 71
click at [318, 479] on p "'I have a community on peerboard.com platform and I would like to embed bunny s…" at bounding box center [392, 475] width 535 height 33
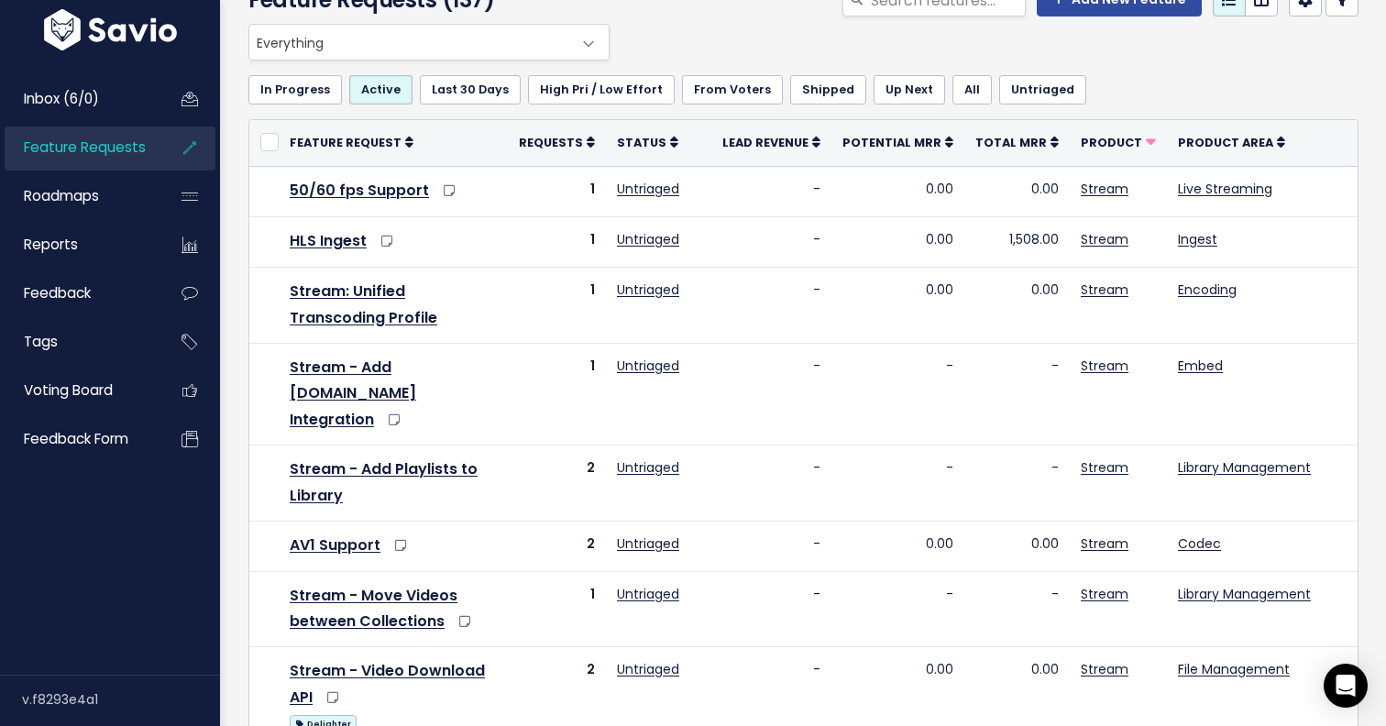
click at [313, 449] on p "'I have a community on peerboard.com platform and I would like to embed bunny s…" at bounding box center [392, 457] width 535 height 33
click at [303, 444] on p "'I have a community on peerboard.com platform and I would like to embed bunny s…" at bounding box center [392, 457] width 535 height 33
click at [469, 447] on p "'I have a community on peerboard.com platform and I would like to embed bunny s…" at bounding box center [392, 457] width 535 height 33
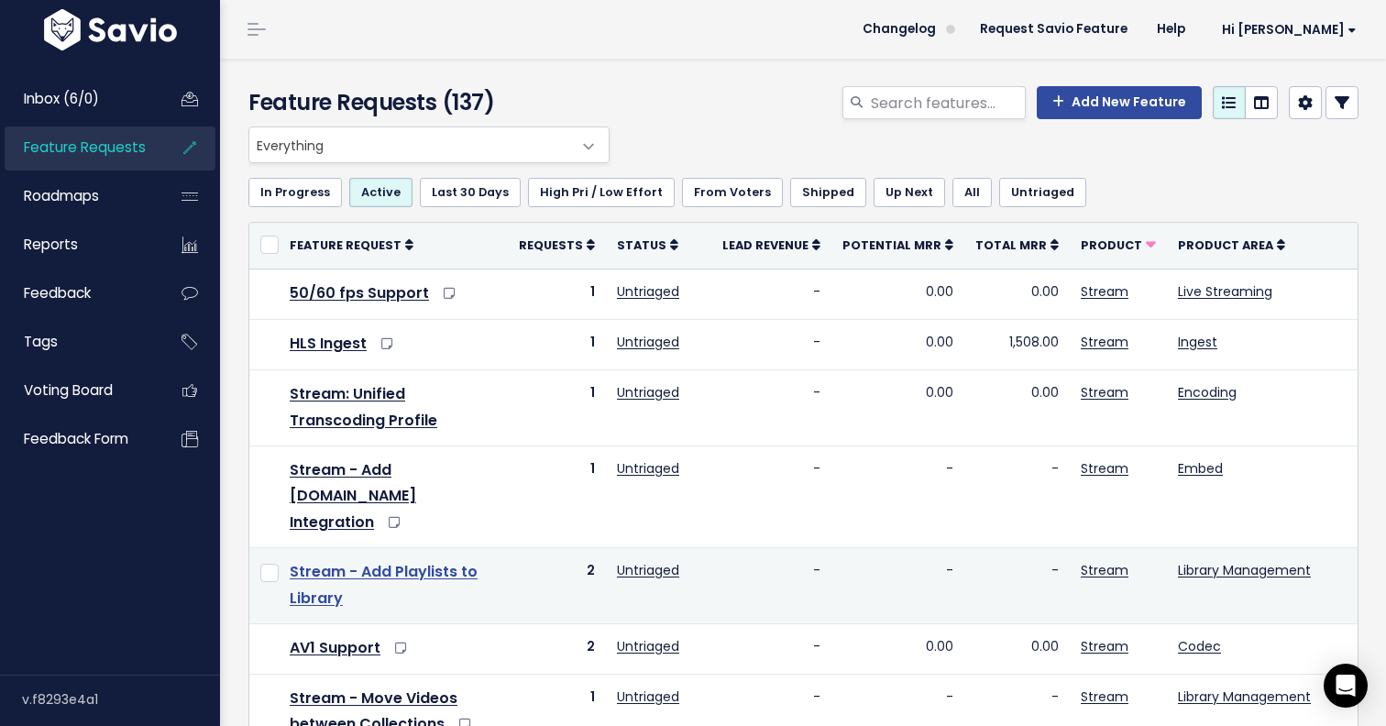
click at [336, 561] on link "Stream - Add Playlists to Library" at bounding box center [384, 585] width 188 height 48
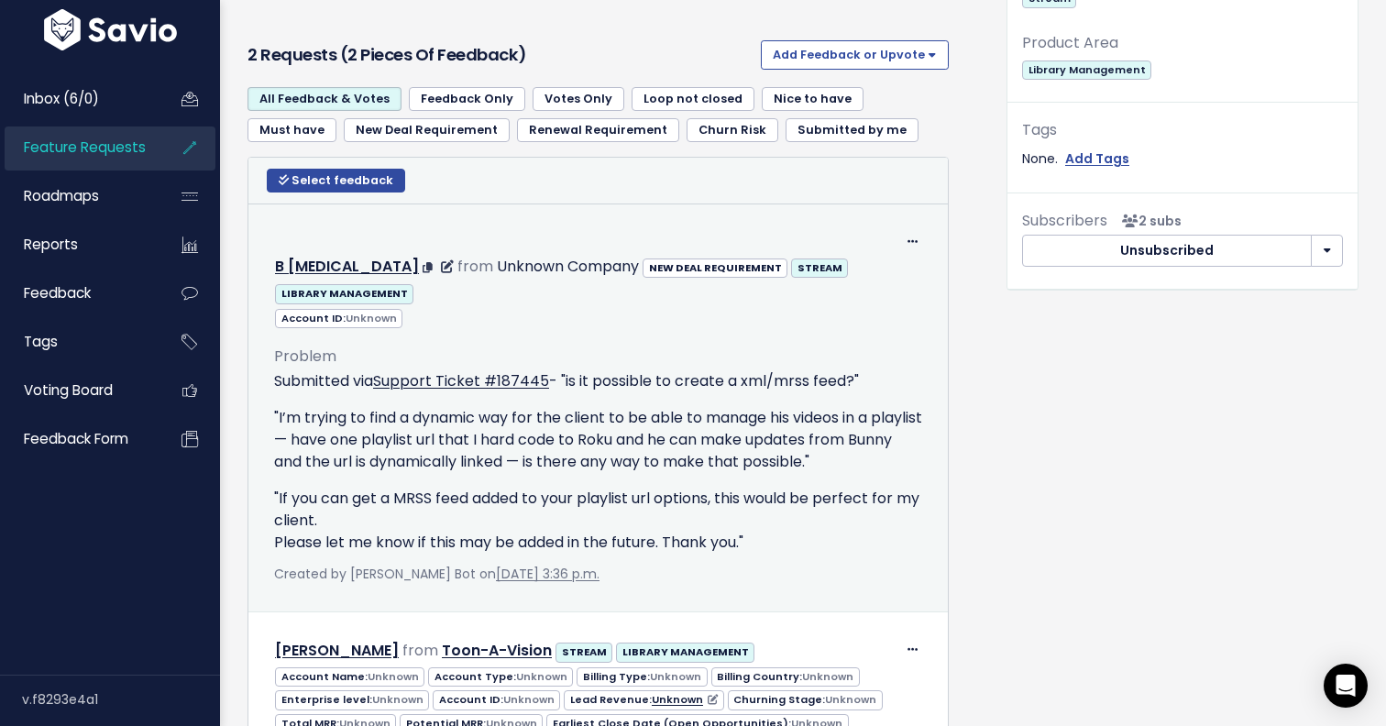
scroll to position [1133, 0]
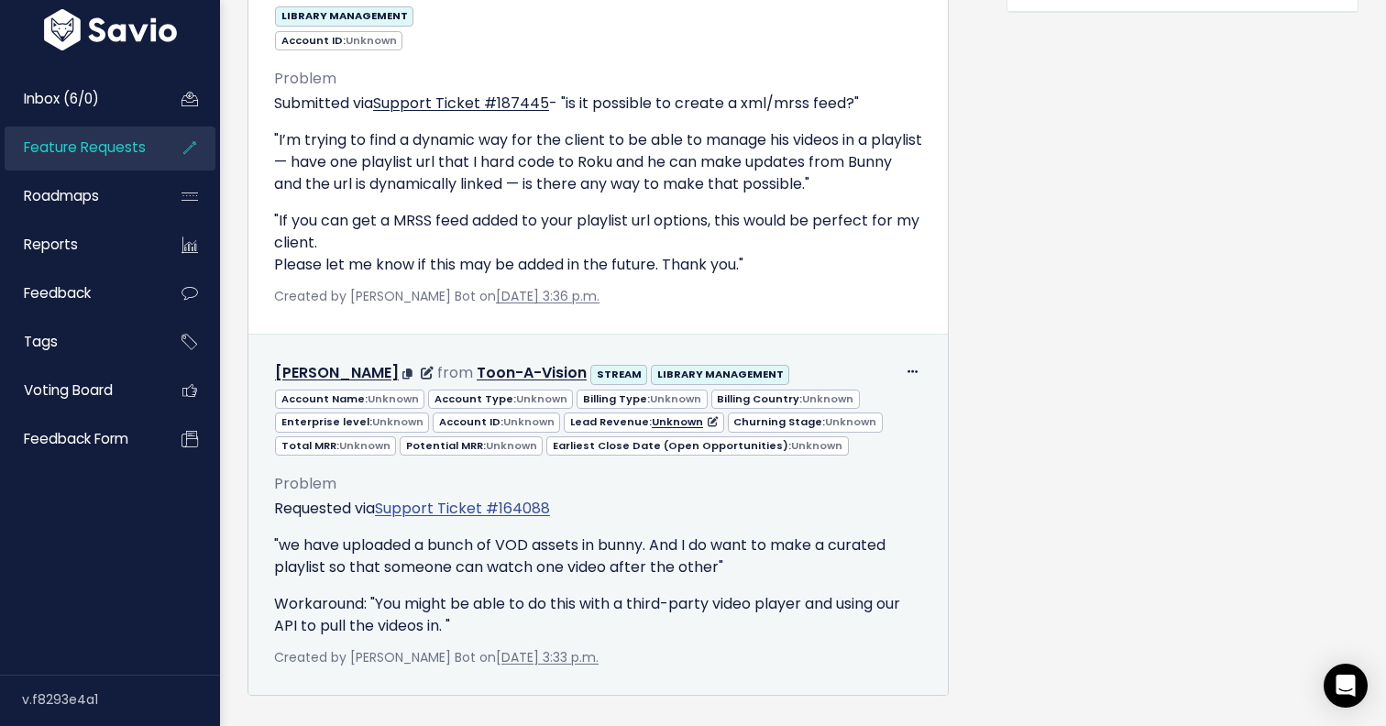
click at [502, 498] on link "Support Ticket #164088" at bounding box center [462, 508] width 175 height 21
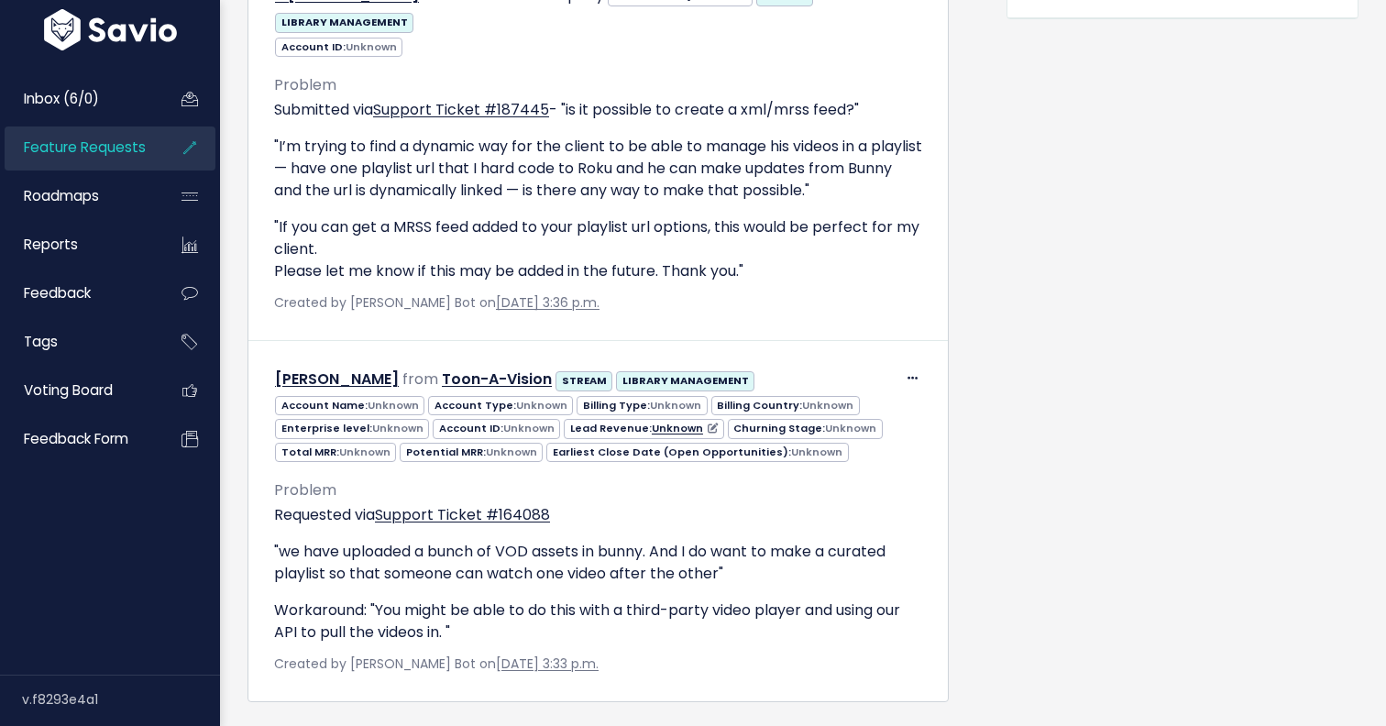
scroll to position [1133, 0]
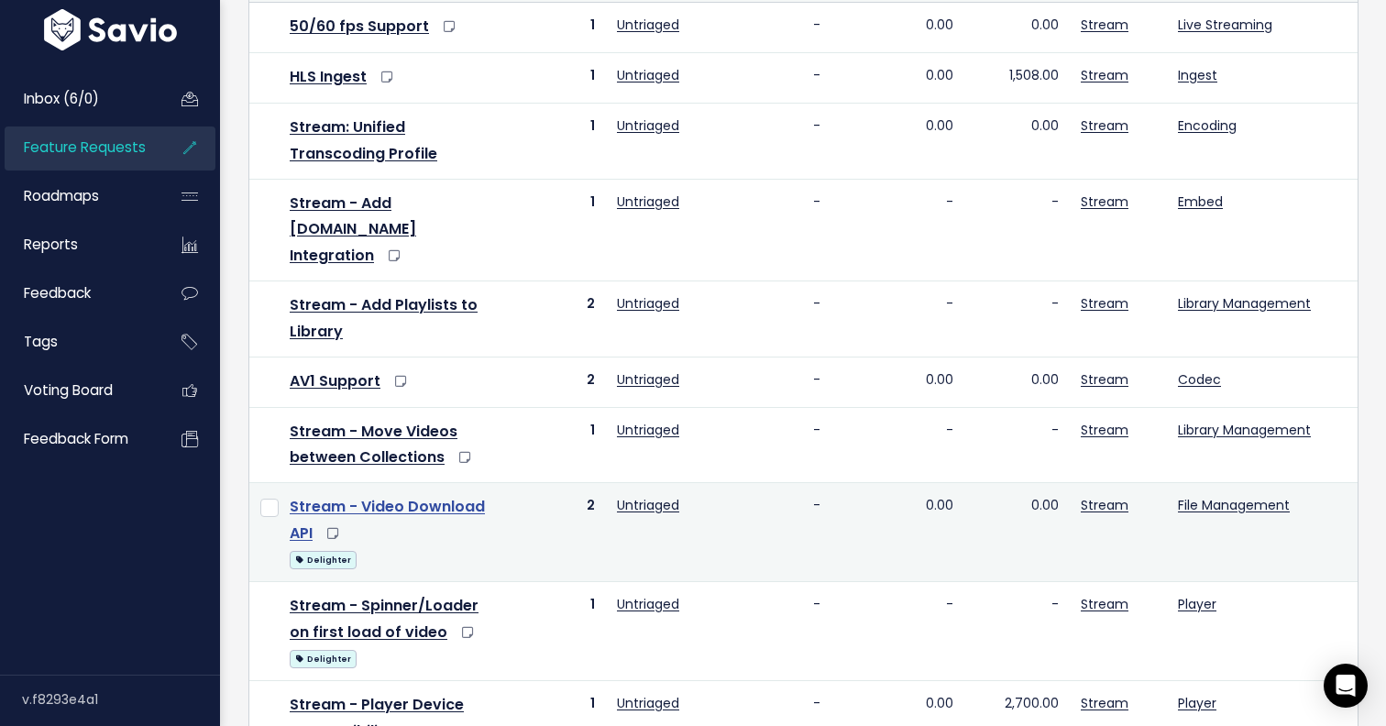
scroll to position [269, 0]
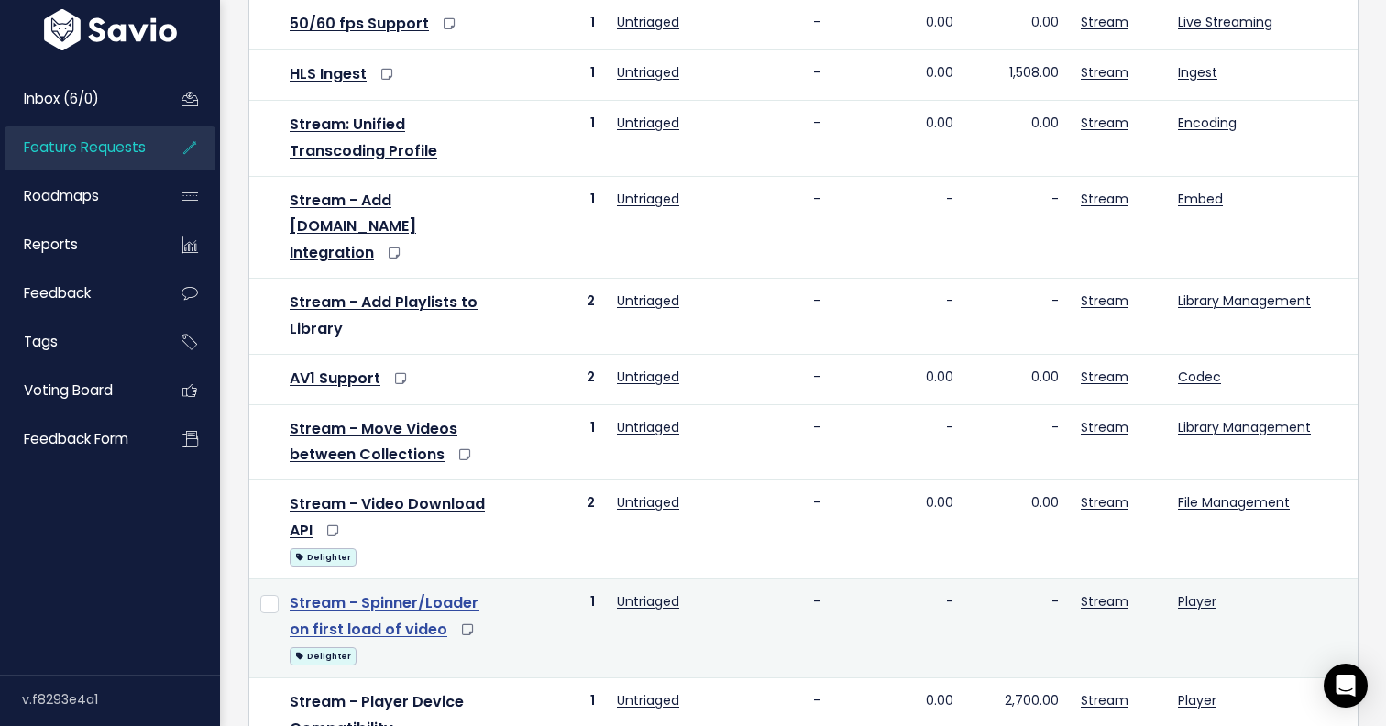
click at [396, 592] on link "Stream - Spinner/Loader on first load of video" at bounding box center [384, 616] width 189 height 48
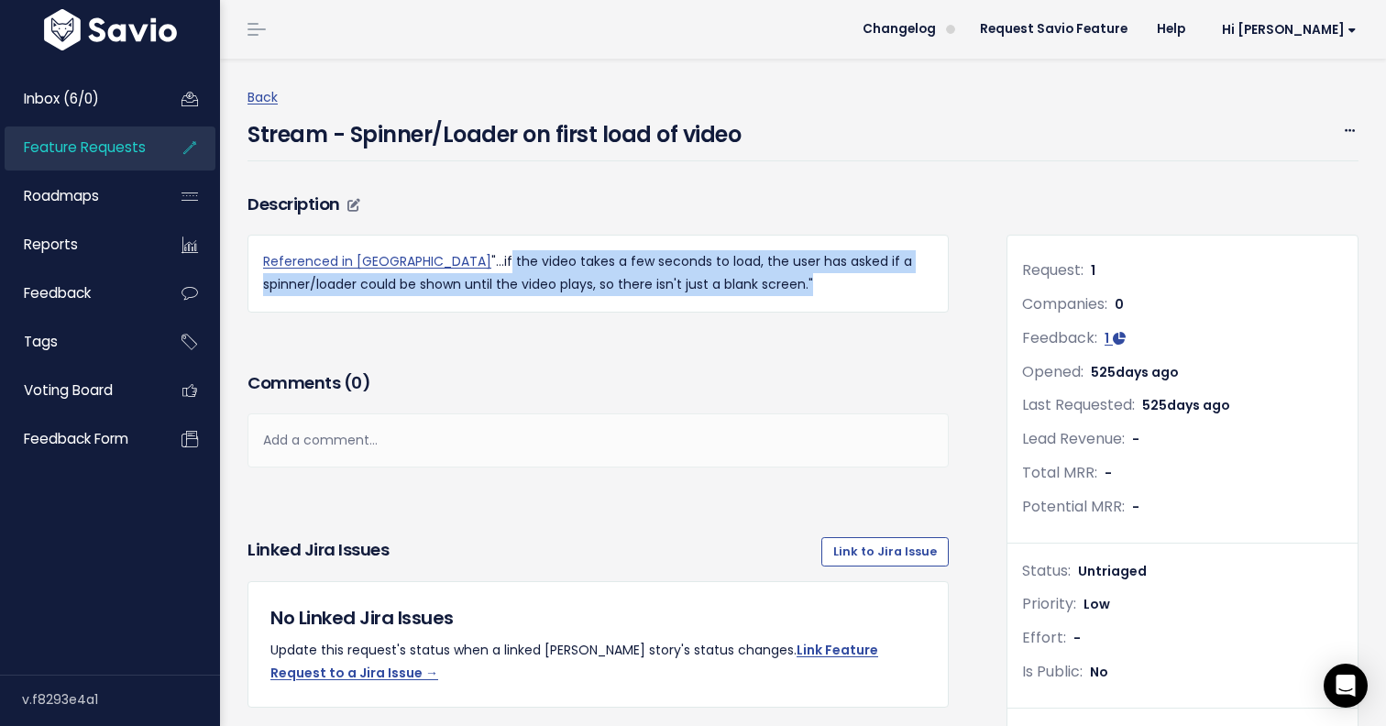
drag, startPoint x: 420, startPoint y: 260, endPoint x: 708, endPoint y: 283, distance: 289.6
click at [708, 283] on p "Referenced in ClickUp "...if the video takes a few seconds to load, the user ha…" at bounding box center [598, 273] width 670 height 46
copy p "f the video takes a few seconds to load, the user has asked if a spinner/loader…"
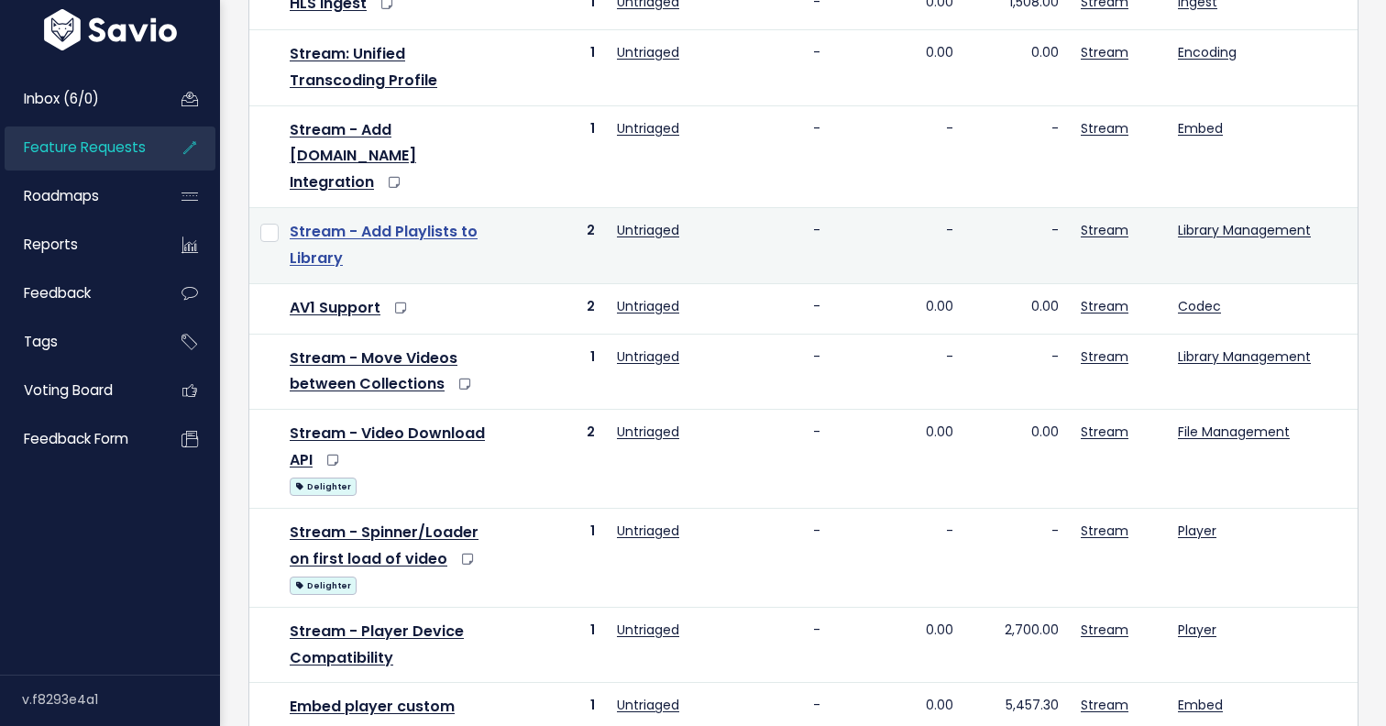
scroll to position [351, 0]
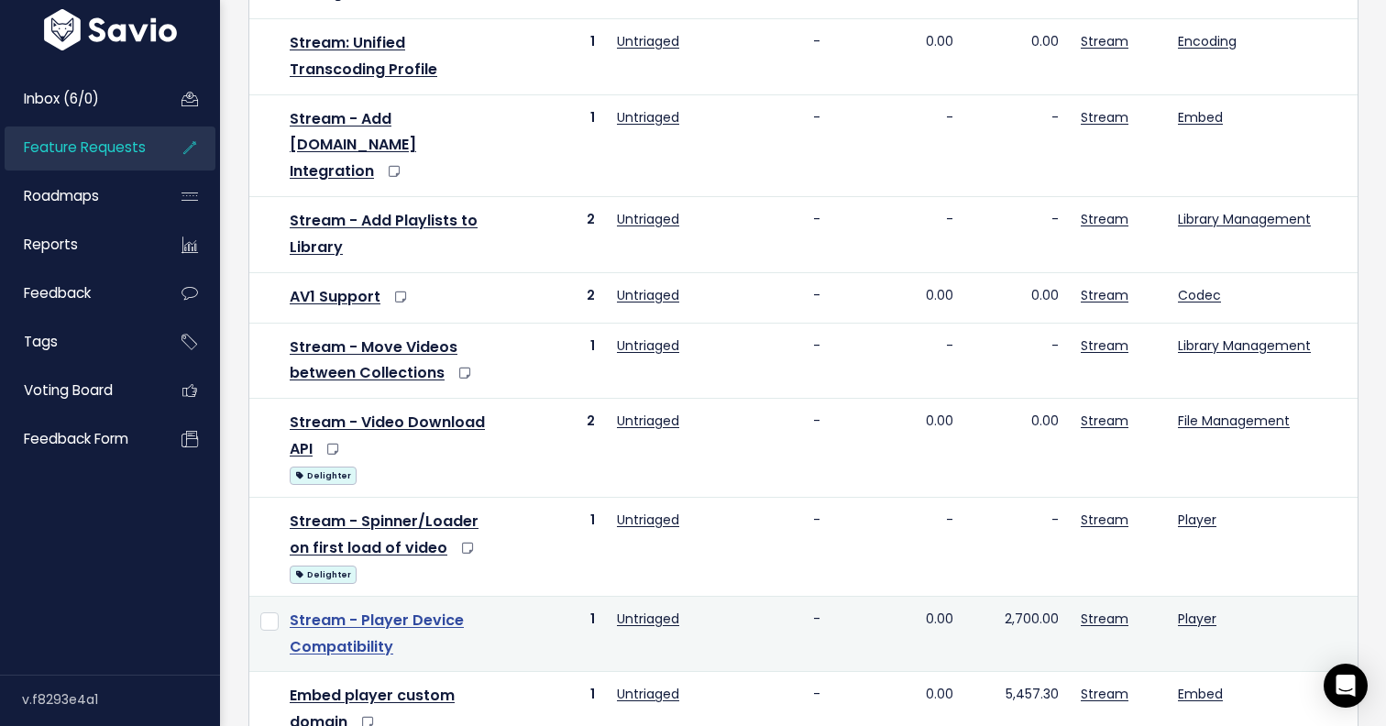
click at [397, 609] on link "Stream - Player Device Compatibility" at bounding box center [377, 633] width 174 height 48
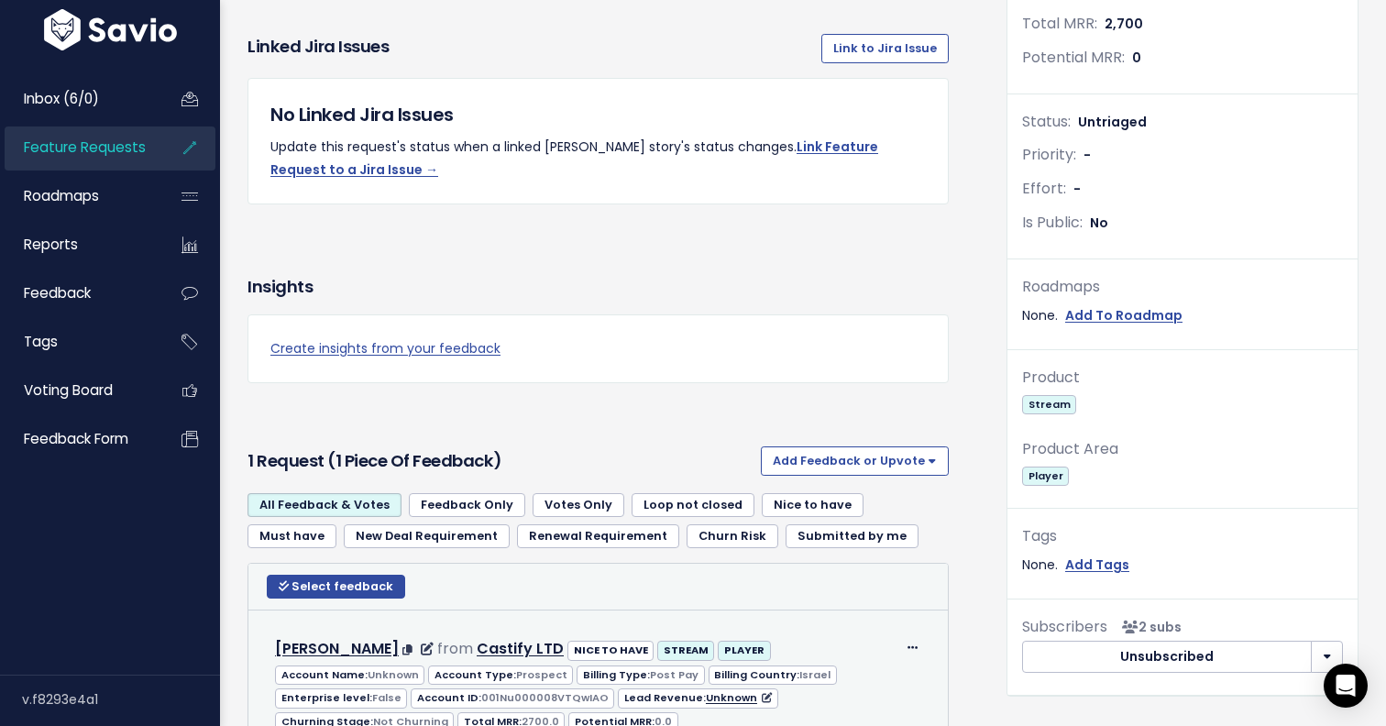
scroll to position [797, 0]
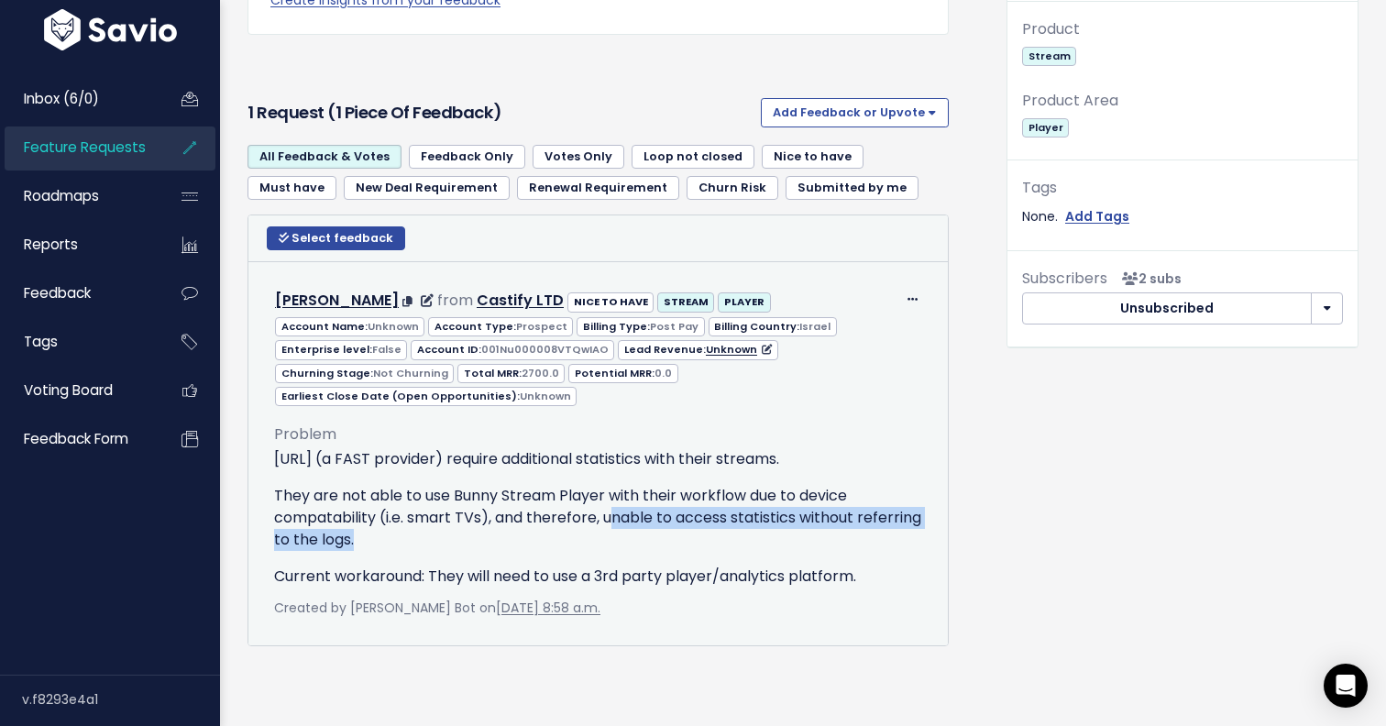
drag, startPoint x: 421, startPoint y: 543, endPoint x: 609, endPoint y: 520, distance: 190.3
click at [609, 520] on p "They are not able to use Bunny Stream Player with their workflow due to device …" at bounding box center [598, 518] width 648 height 66
copy p "nable to access statistics without referring to the logs."
